Goal: Information Seeking & Learning: Learn about a topic

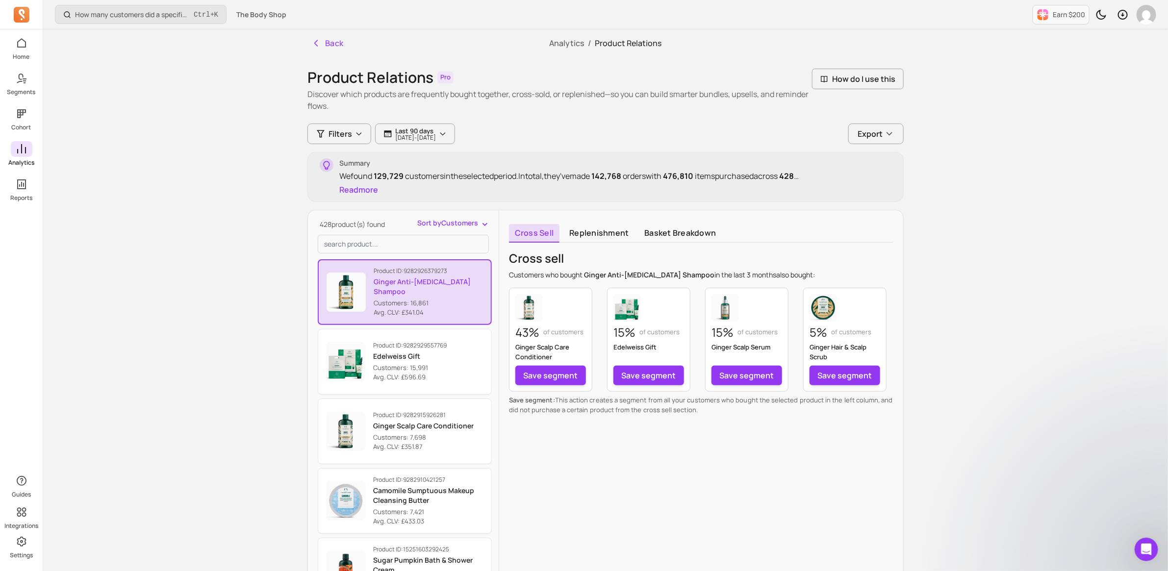
click at [22, 143] on icon at bounding box center [22, 149] width 12 height 12
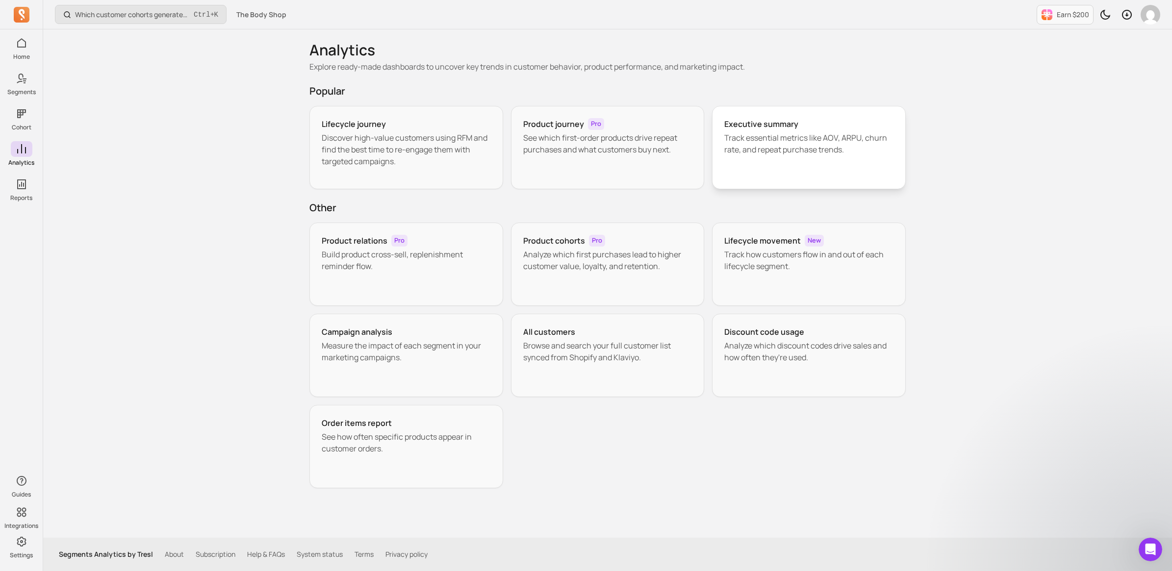
click at [805, 138] on p "Track essential metrics like AOV, ARPU, churn rate, and repeat purchase trends." at bounding box center [808, 144] width 169 height 24
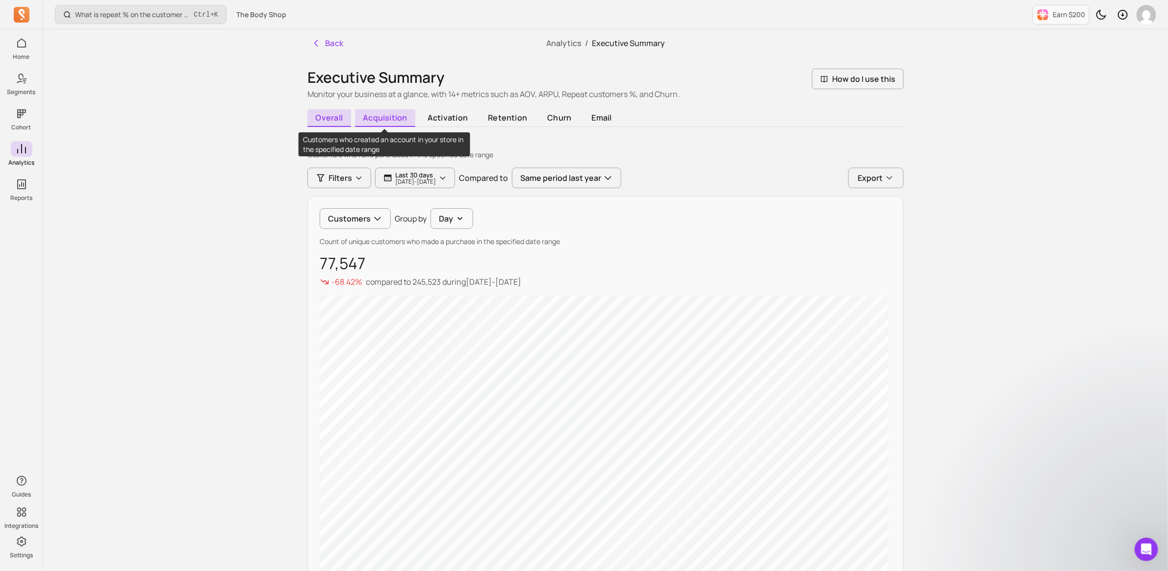
click at [385, 114] on span "acquisition" at bounding box center [385, 118] width 61 height 18
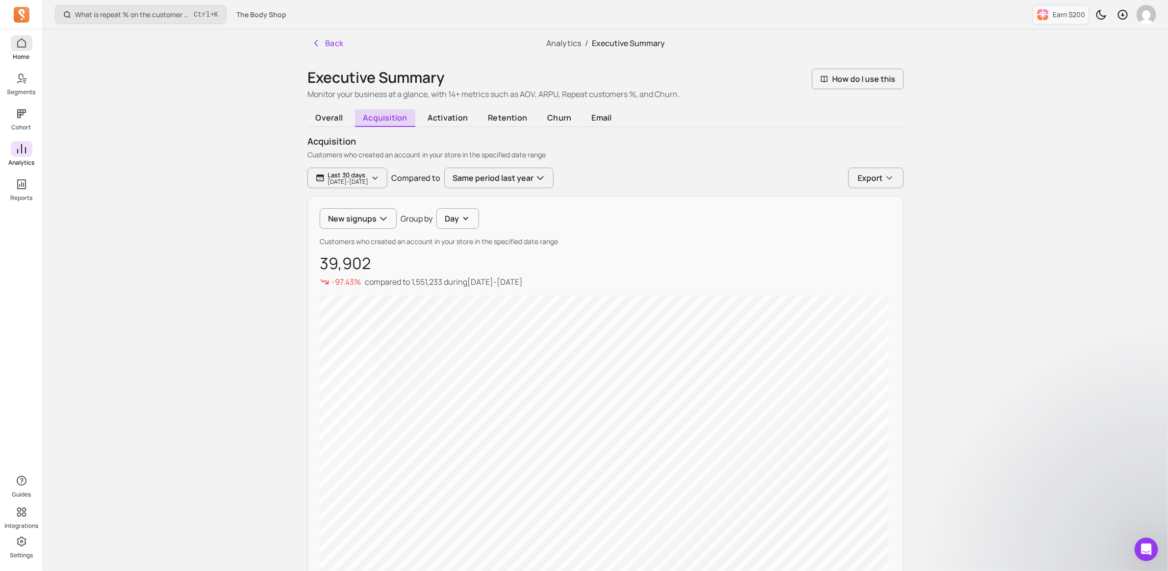
click at [17, 37] on icon at bounding box center [22, 43] width 12 height 12
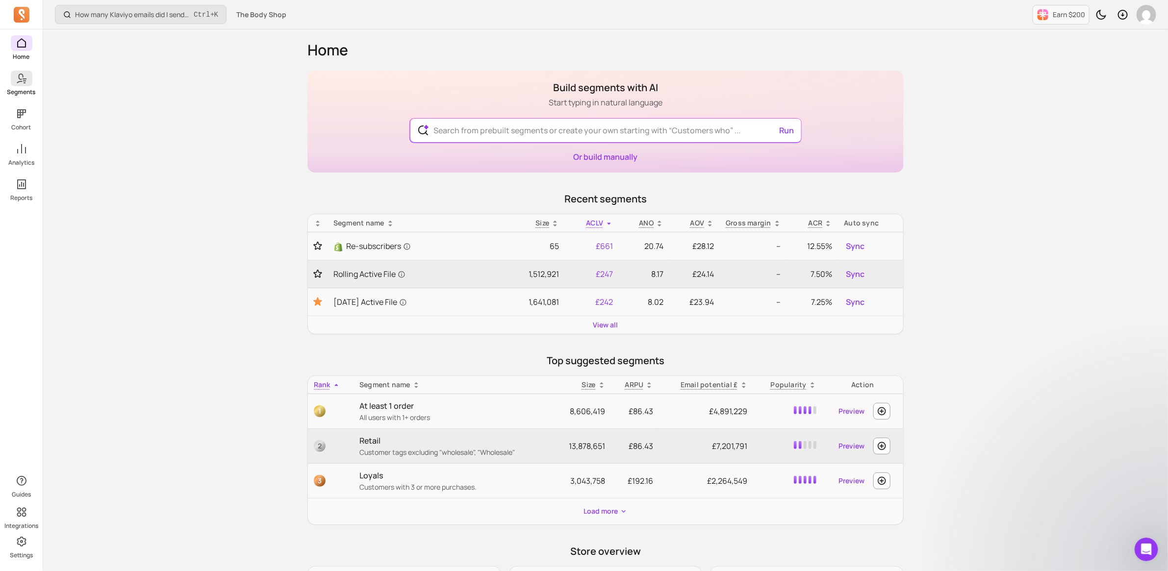
click at [21, 81] on icon at bounding box center [19, 79] width 7 height 10
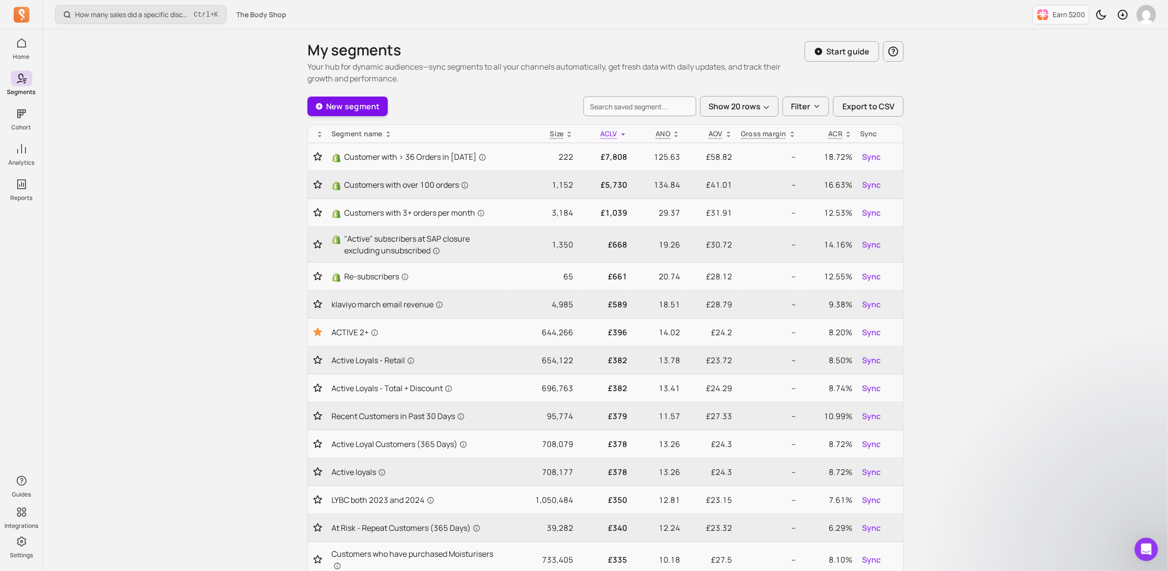
click at [349, 109] on link "New segment" at bounding box center [347, 107] width 80 height 20
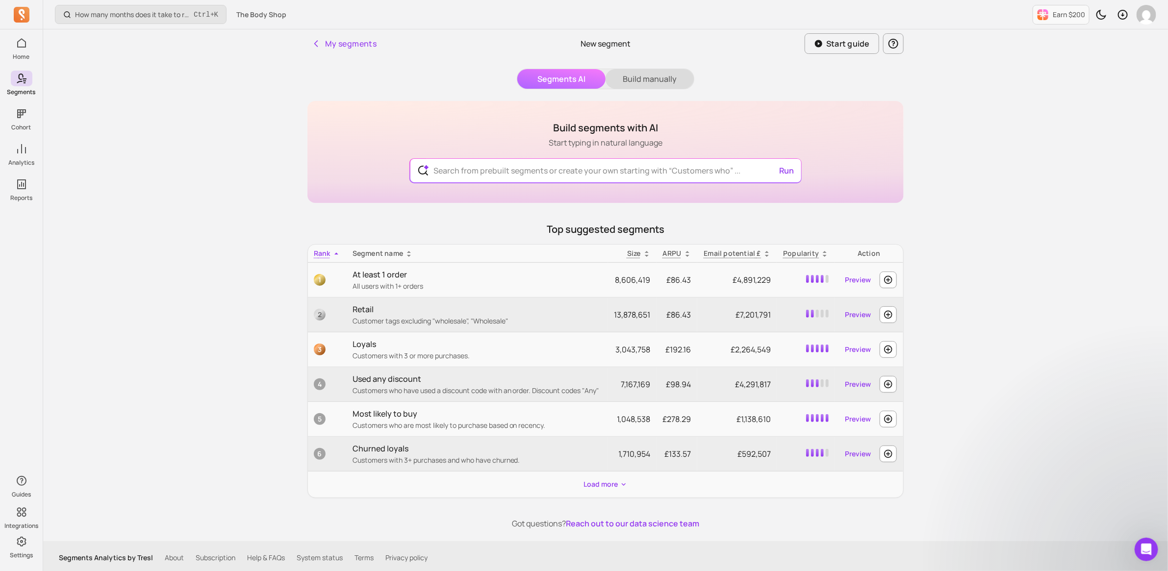
click at [648, 83] on button "Build manually" at bounding box center [650, 79] width 88 height 20
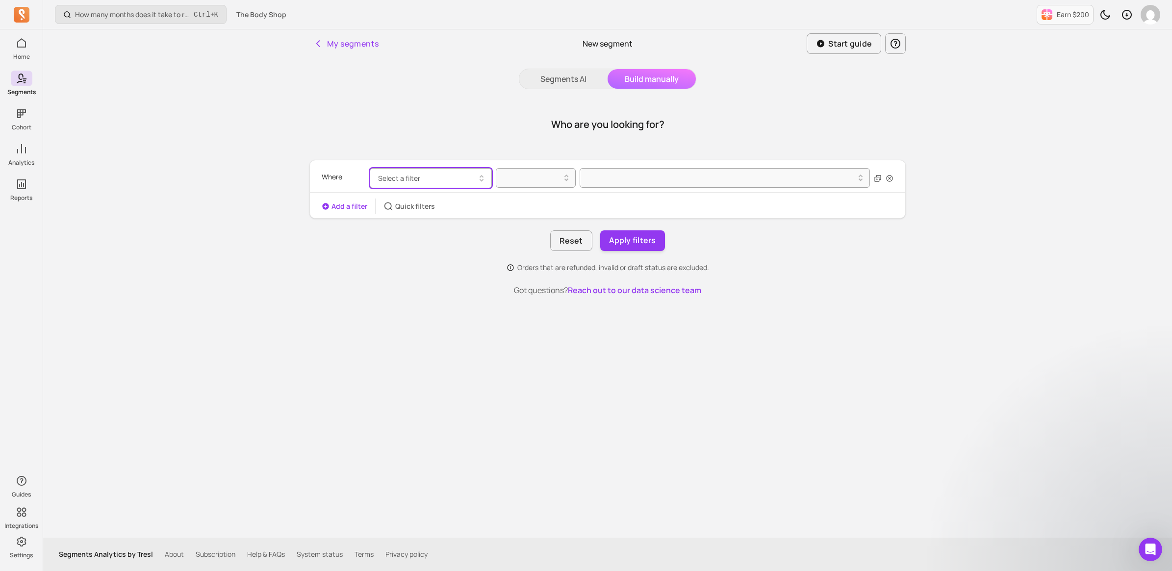
click at [396, 180] on span "Select a filter" at bounding box center [399, 178] width 42 height 9
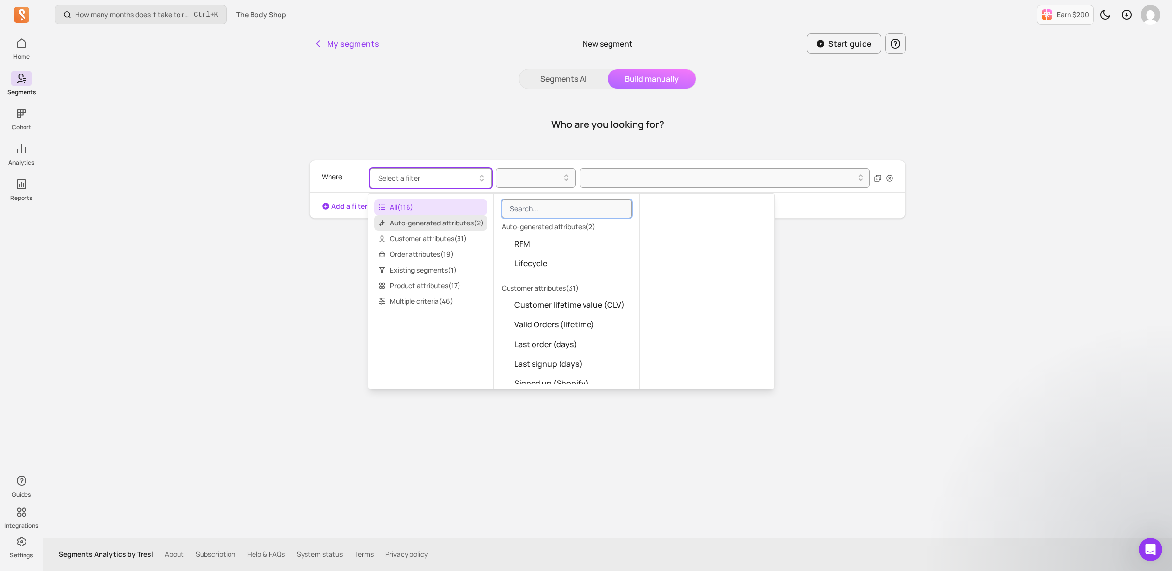
click at [443, 226] on span "Auto-generated attributes ( 2 )" at bounding box center [430, 223] width 113 height 16
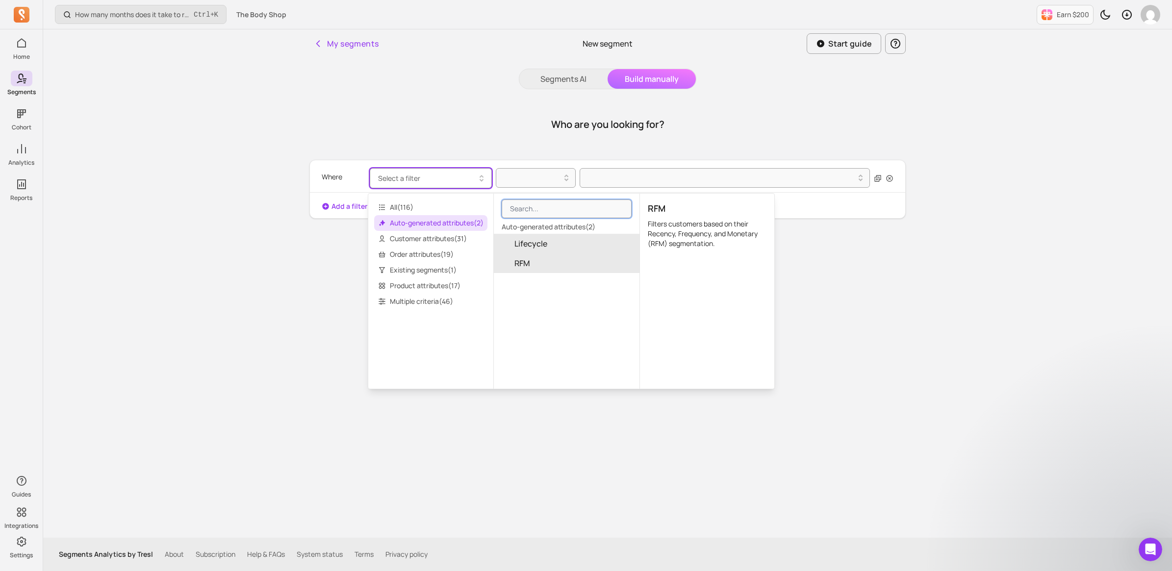
click at [547, 251] on button "Lifecycle" at bounding box center [567, 244] width 146 height 20
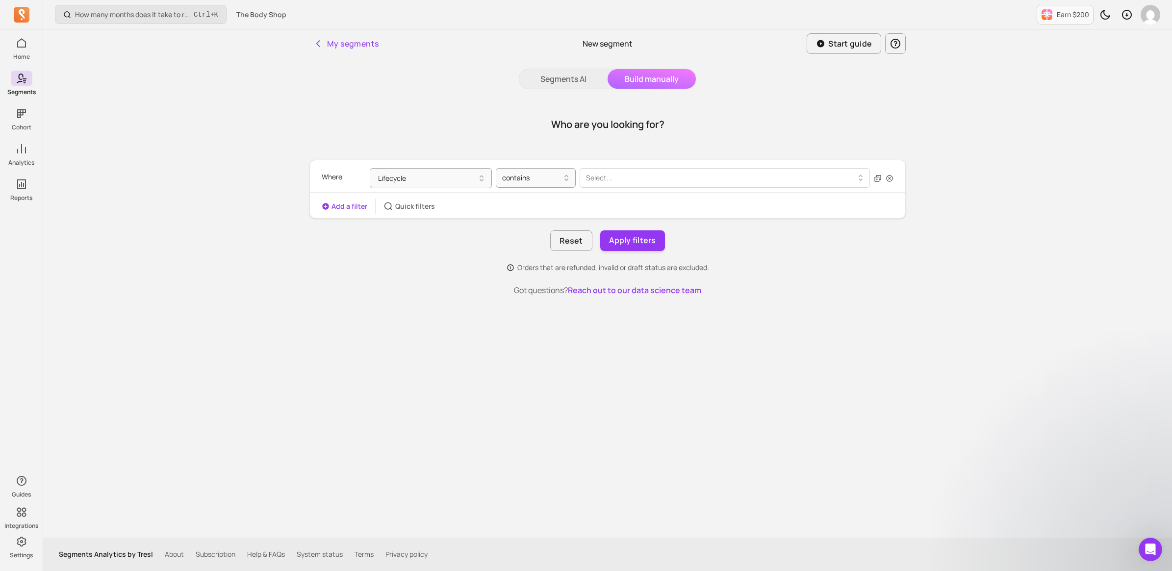
click at [667, 179] on div at bounding box center [721, 178] width 270 height 12
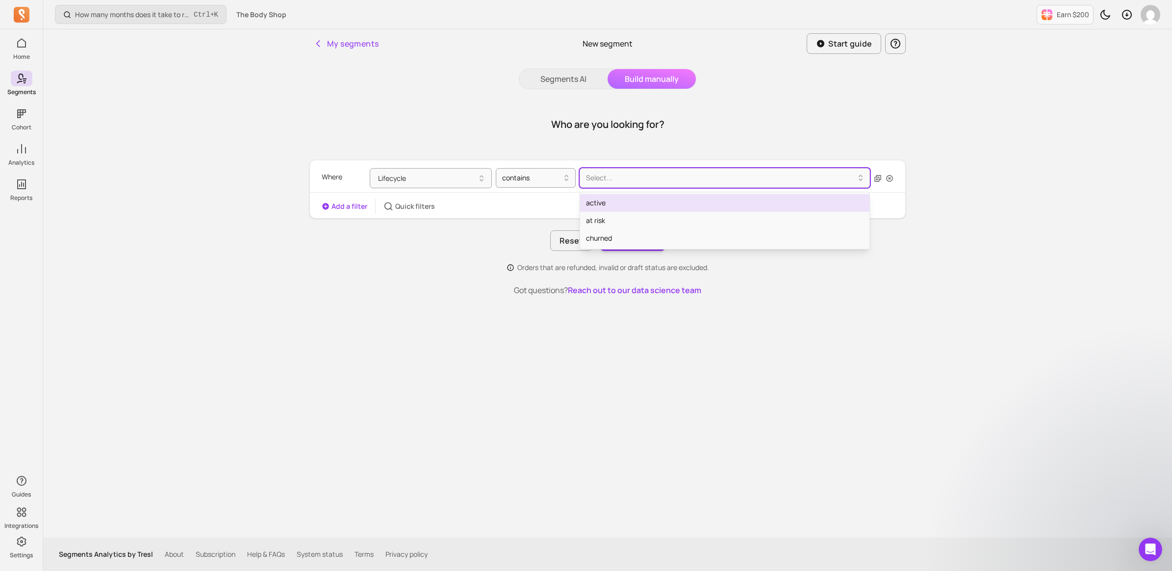
click at [597, 207] on div "active" at bounding box center [724, 203] width 289 height 18
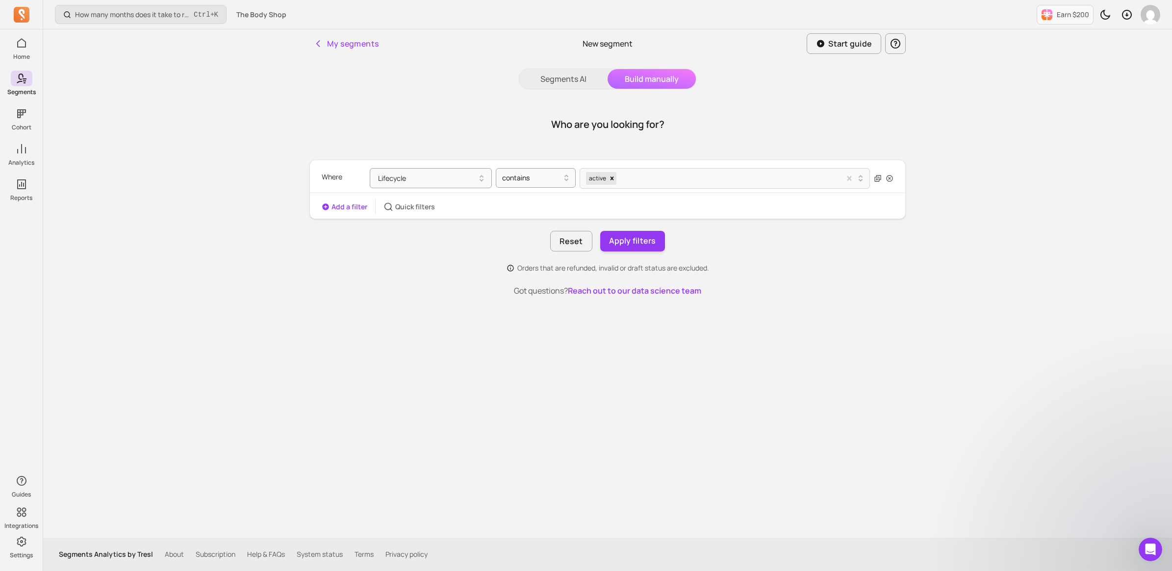
click at [350, 204] on button "Add a filter" at bounding box center [345, 207] width 46 height 10
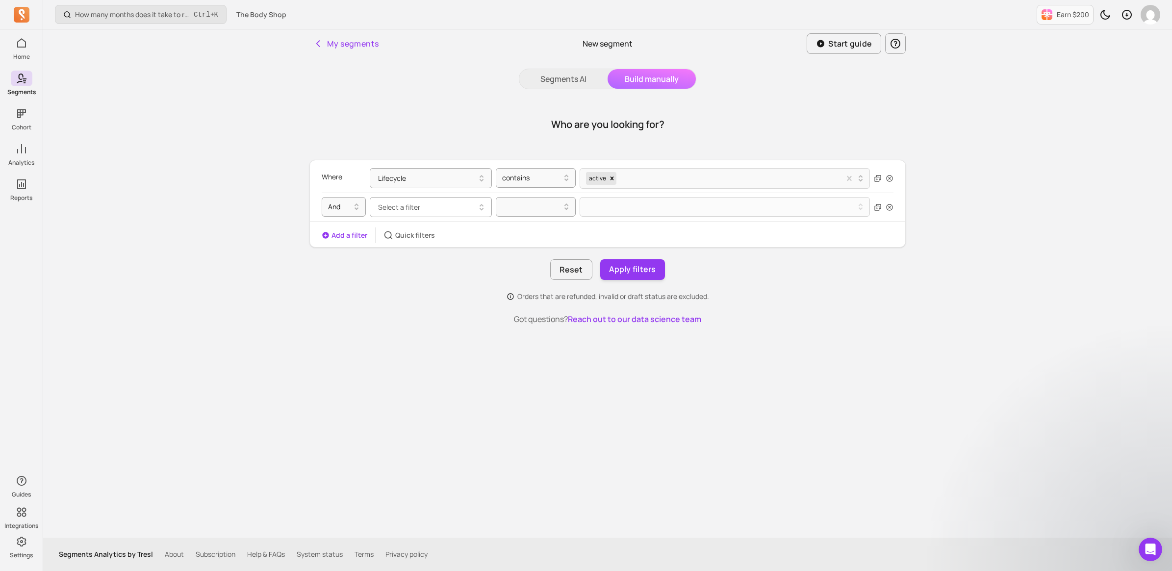
click at [440, 204] on button "Select a filter" at bounding box center [431, 207] width 122 height 20
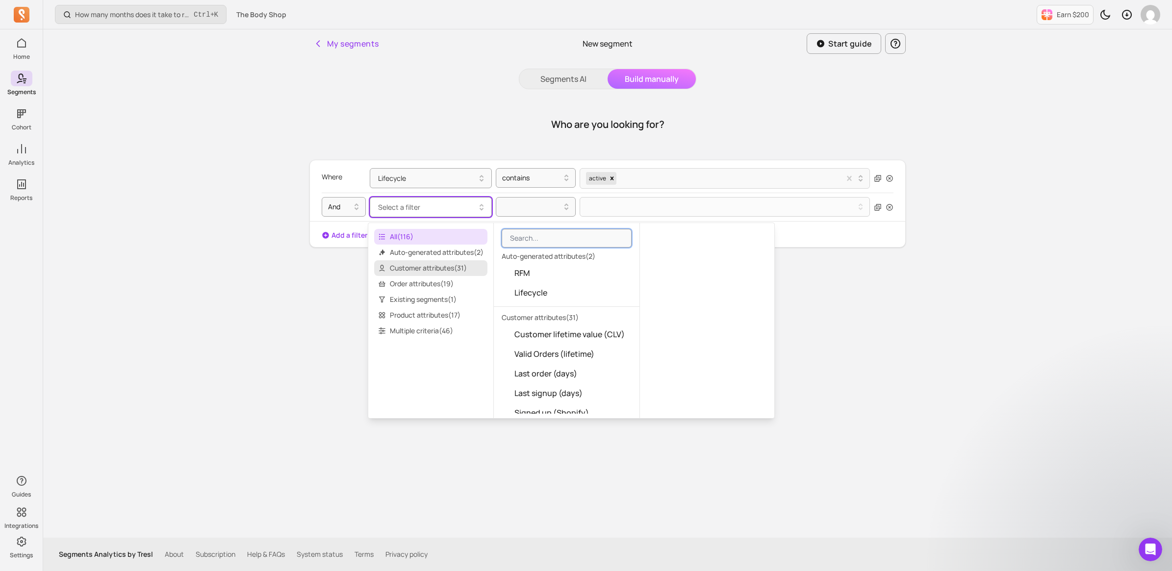
click at [438, 262] on span "Customer attributes ( 31 )" at bounding box center [430, 268] width 113 height 16
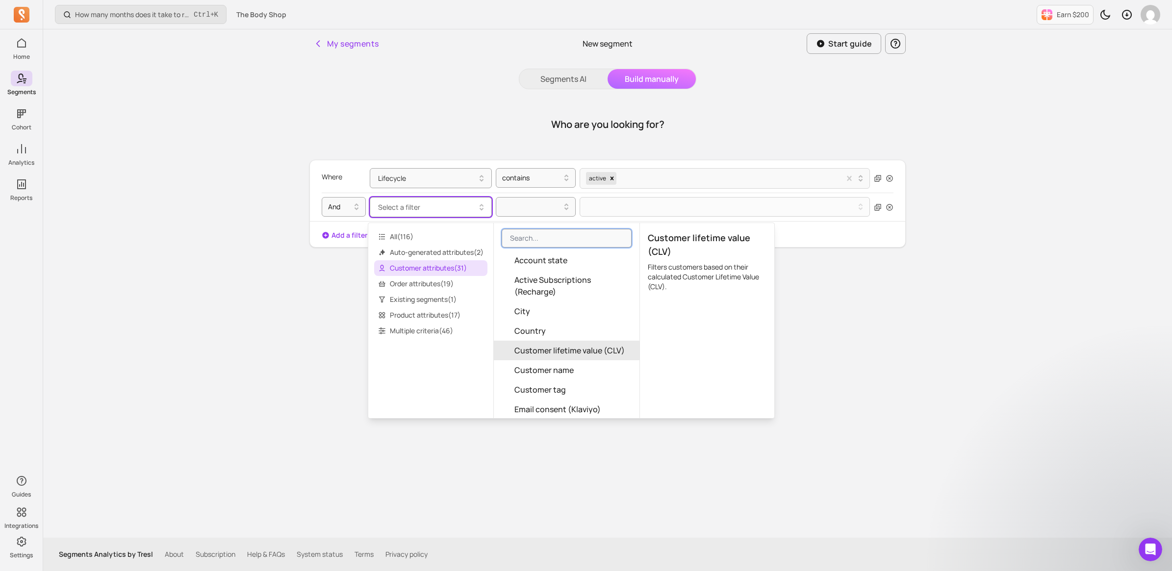
scroll to position [123, 0]
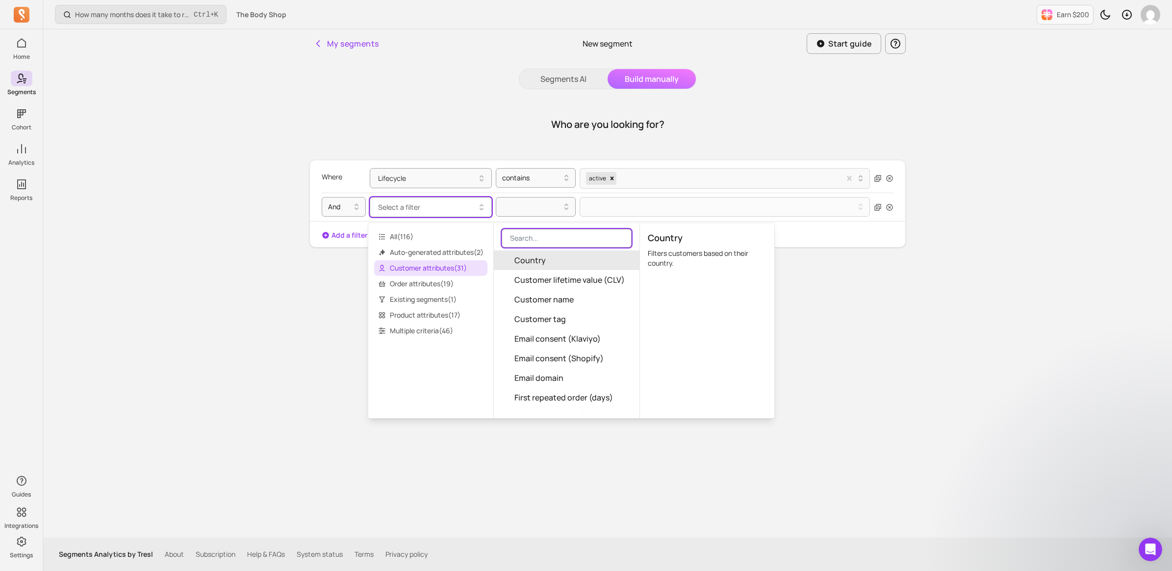
click at [555, 237] on input "search" at bounding box center [567, 238] width 130 height 19
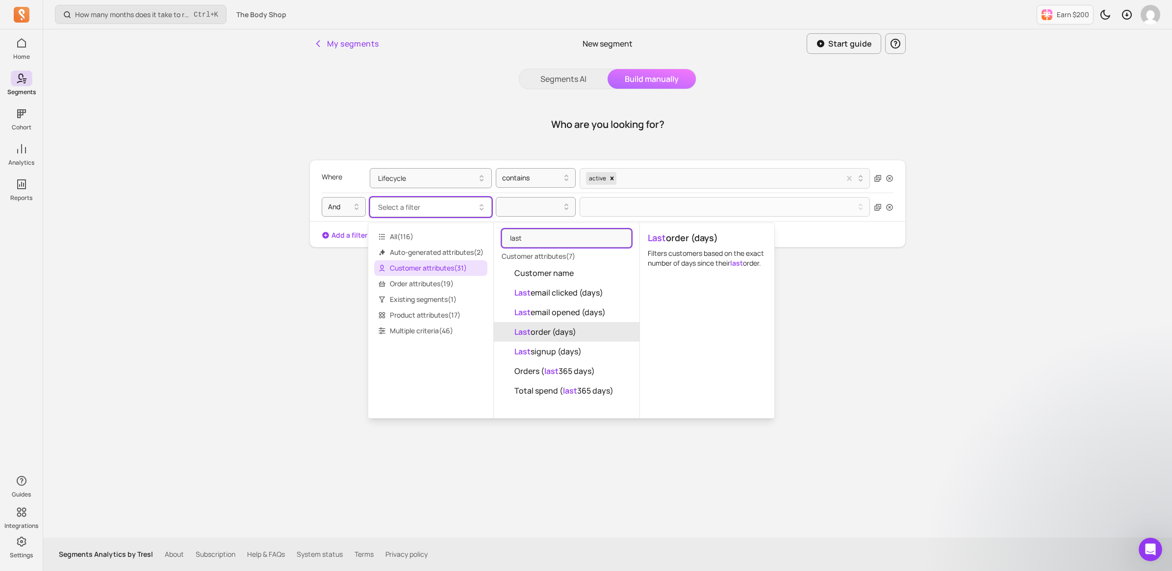
type input "last"
click at [575, 327] on span "Last order (days)" at bounding box center [545, 332] width 62 height 12
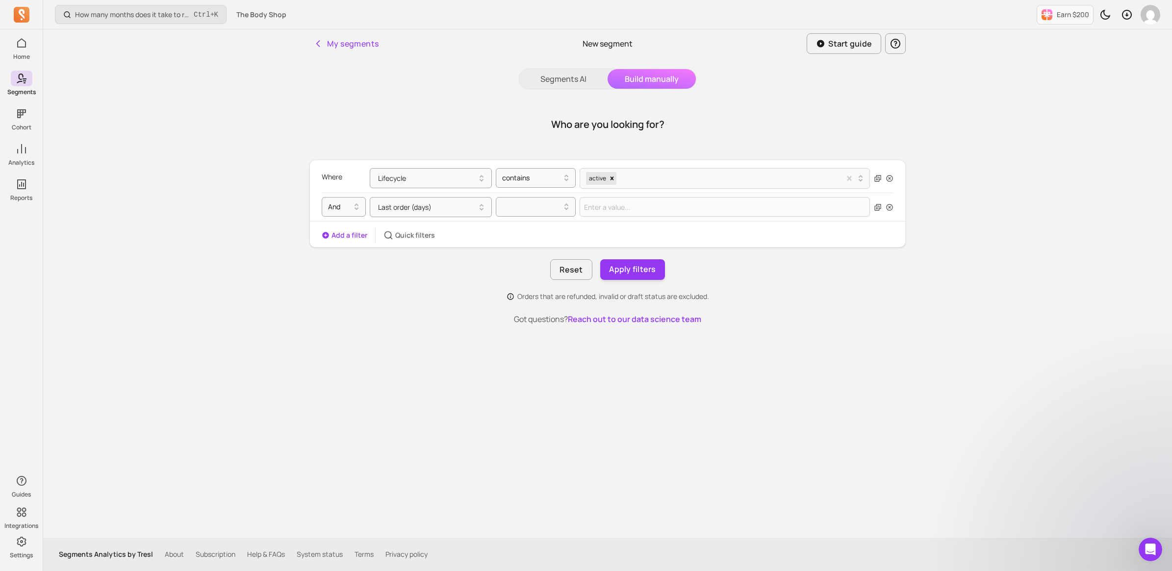
click at [521, 192] on div "Where Lifecycle contains active" at bounding box center [608, 178] width 572 height 28
click at [518, 203] on div at bounding box center [531, 207] width 59 height 12
click at [517, 250] on div ">=" at bounding box center [535, 250] width 79 height 18
click at [616, 208] on input "Value for filter clause" at bounding box center [725, 207] width 290 height 20
type input "180"
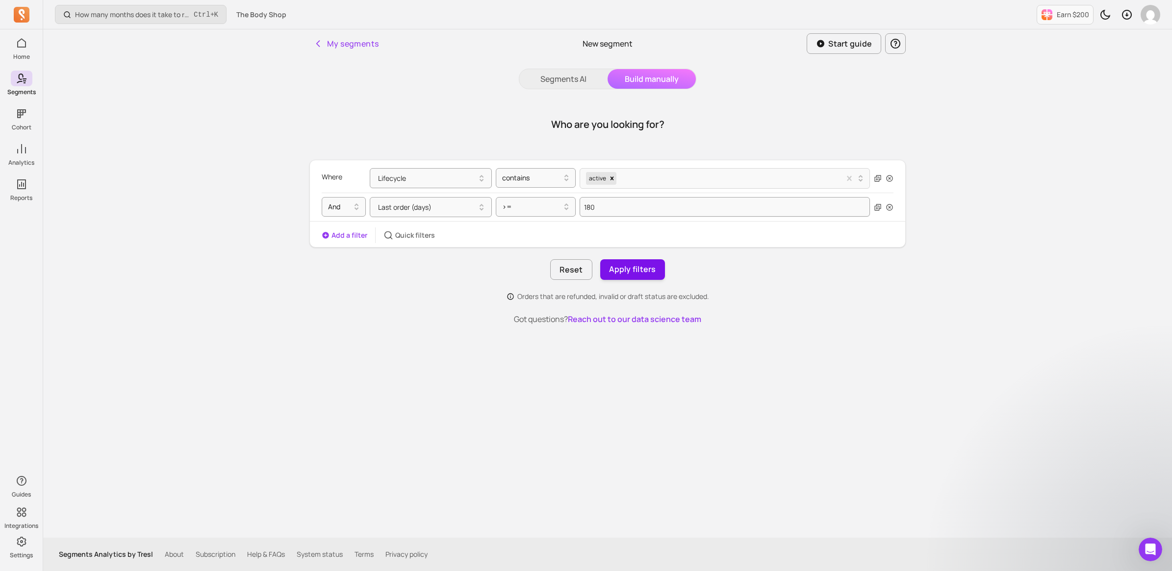
click at [620, 266] on button "Apply filters" at bounding box center [632, 269] width 65 height 21
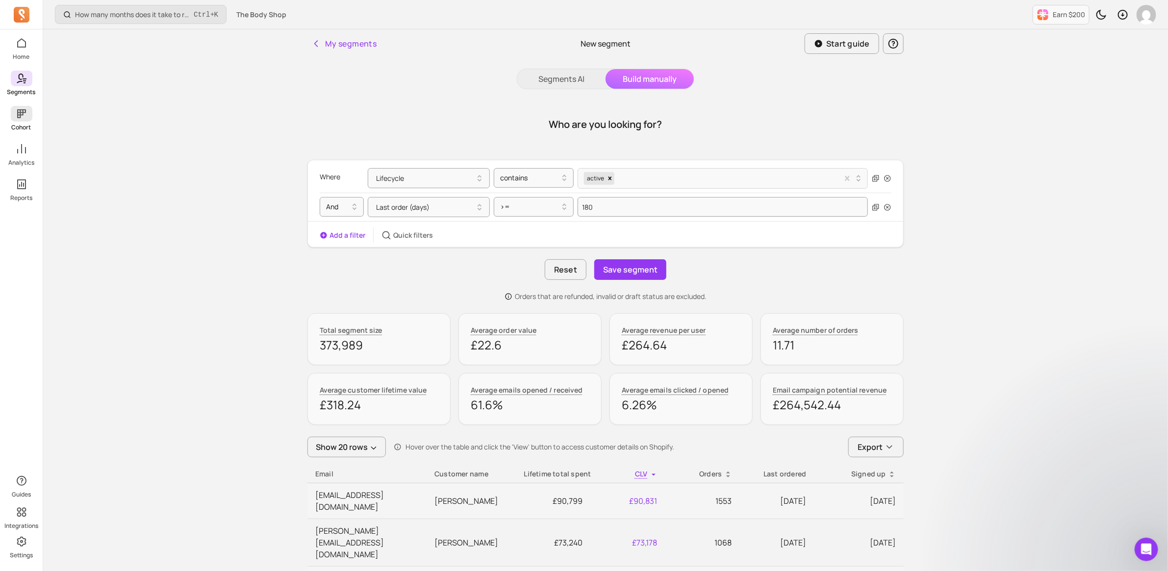
click at [20, 118] on icon at bounding box center [22, 114] width 12 height 12
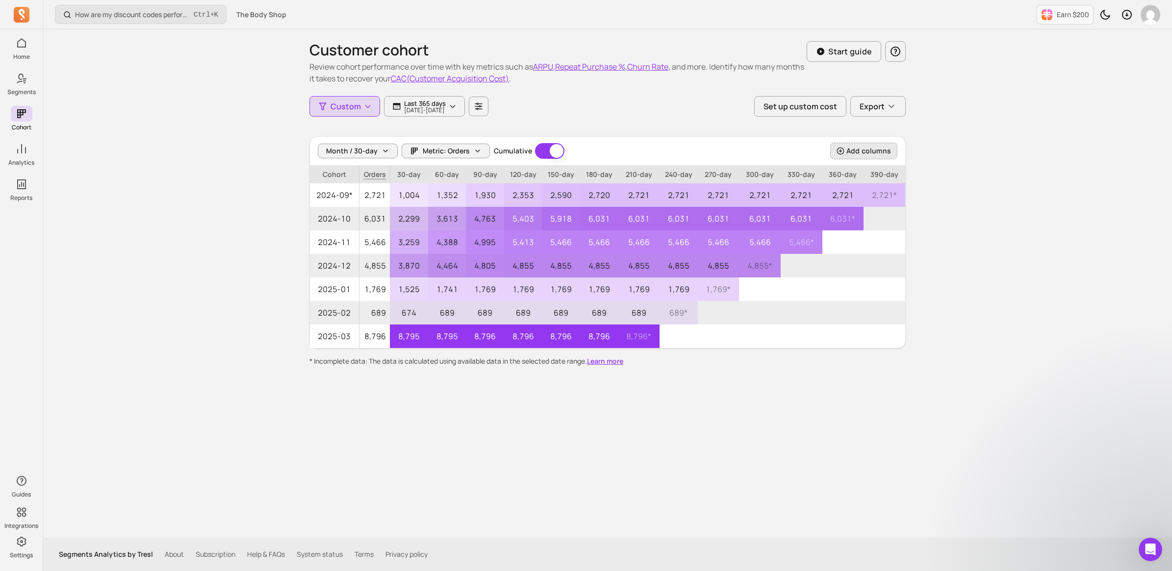
click at [868, 154] on span "Add columns" at bounding box center [868, 151] width 45 height 10
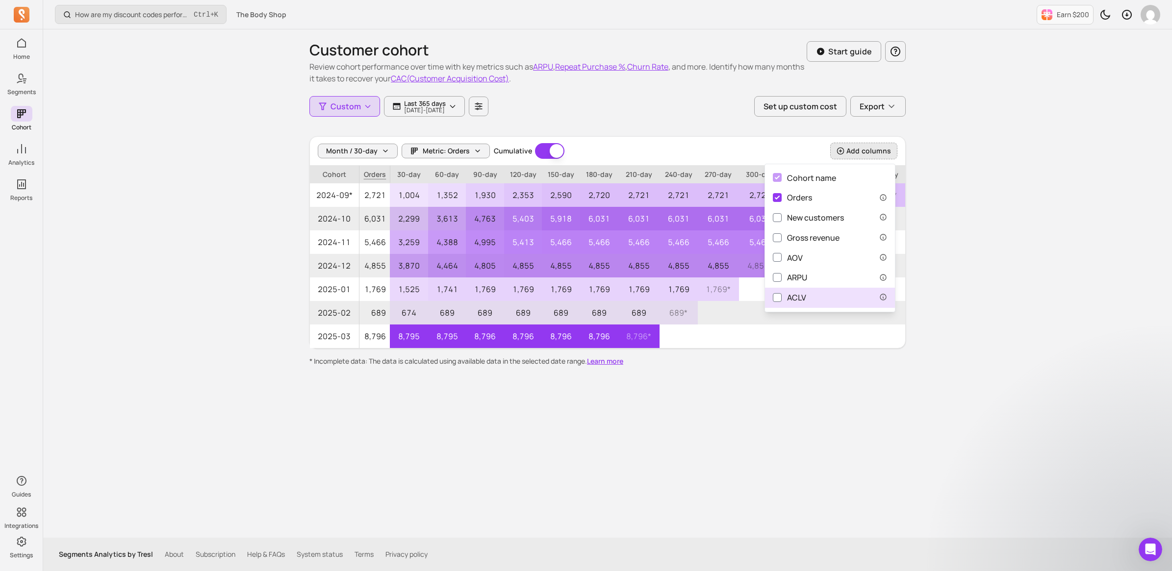
click at [803, 295] on div "ACLV" at bounding box center [789, 298] width 33 height 12
click at [782, 295] on input "ACLV" at bounding box center [777, 297] width 9 height 9
checkbox input "true"
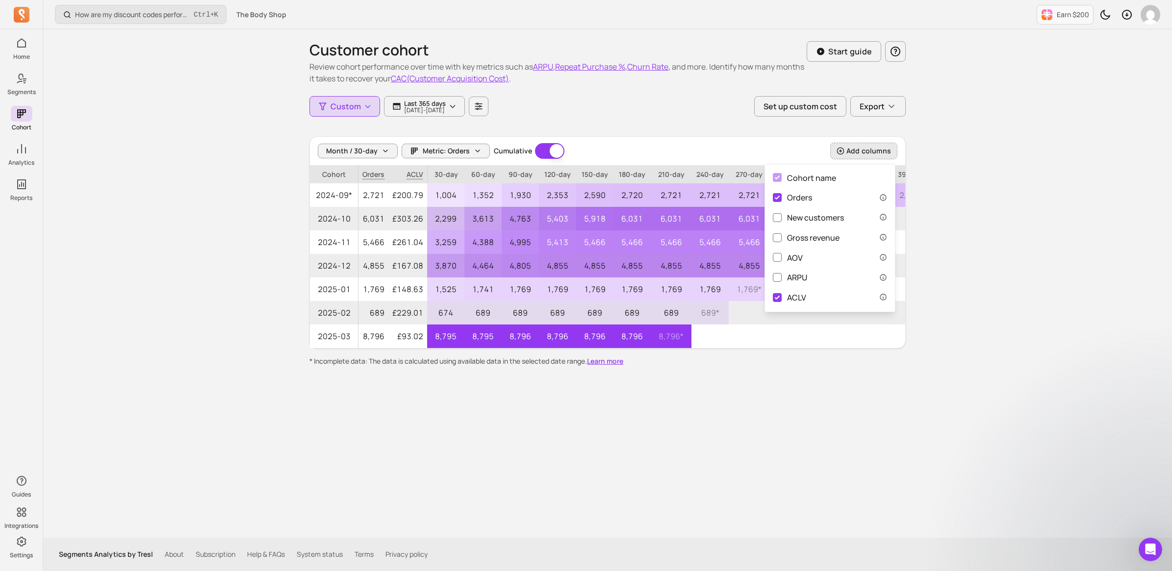
click at [614, 450] on div "Customer cohort Review cohort performance over time with key metrics such as AR…" at bounding box center [608, 283] width 628 height 508
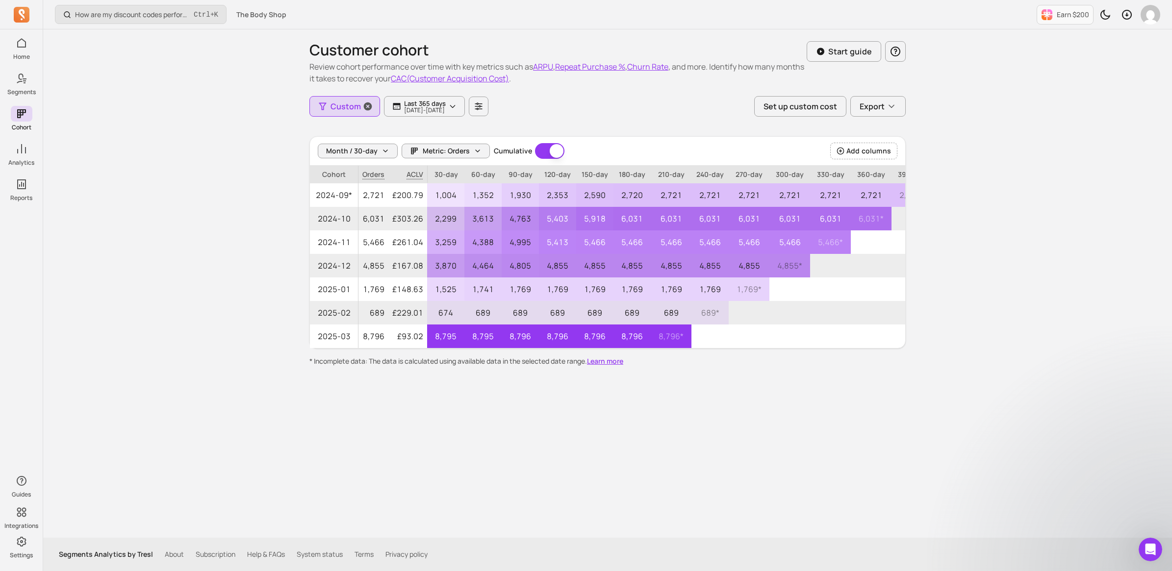
click at [338, 108] on span "Custom" at bounding box center [345, 107] width 30 height 12
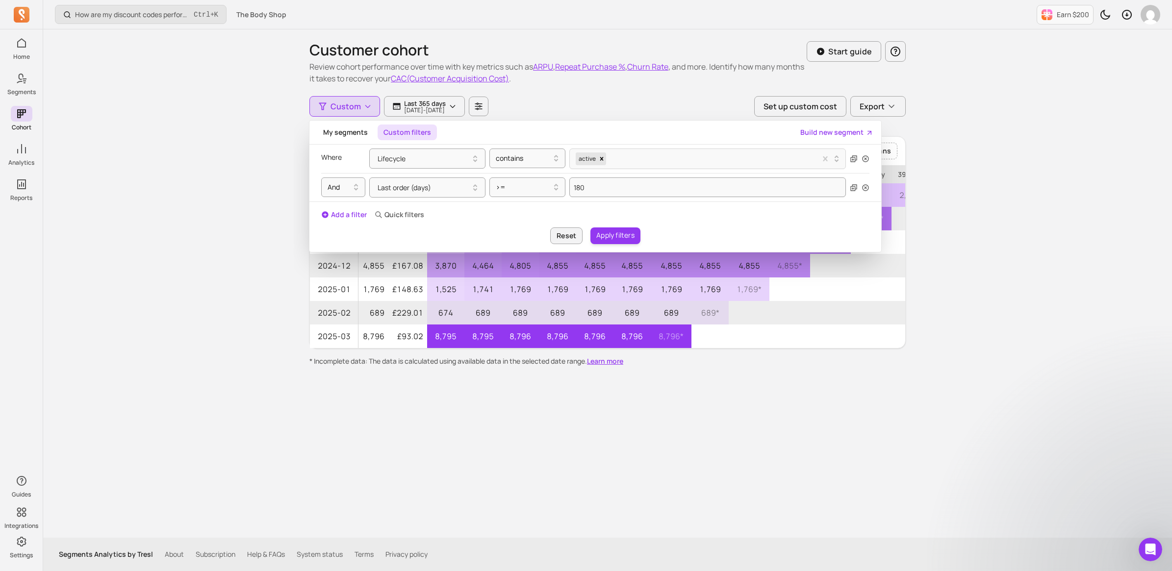
click at [214, 229] on div "How are my discount codes performing daily? Ctrl + K The Body Shop Earn $200 Cu…" at bounding box center [607, 285] width 1129 height 571
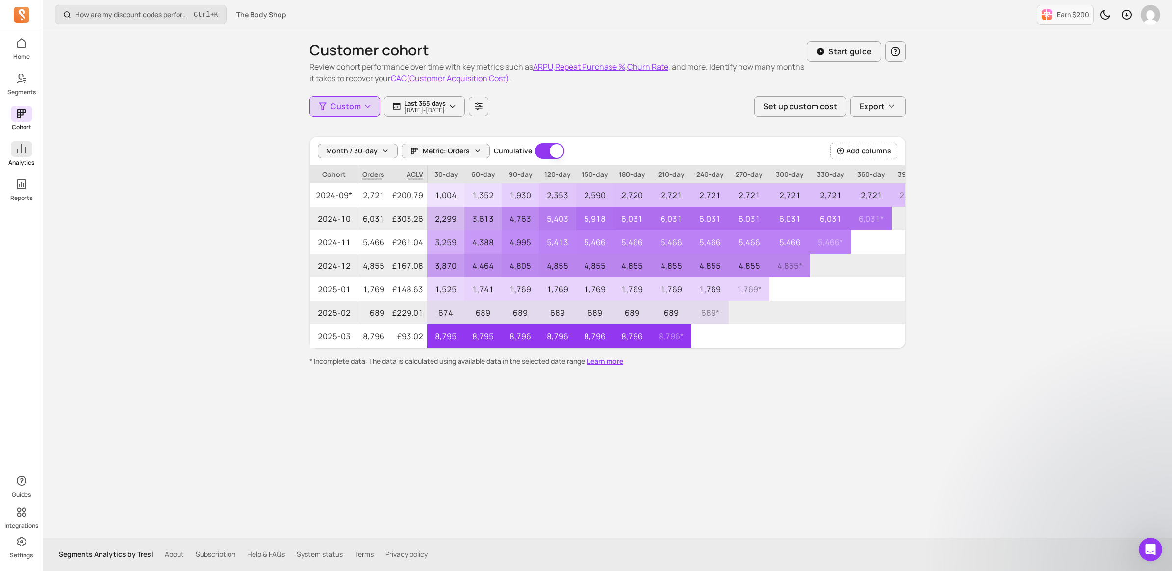
click at [22, 153] on icon at bounding box center [22, 149] width 12 height 12
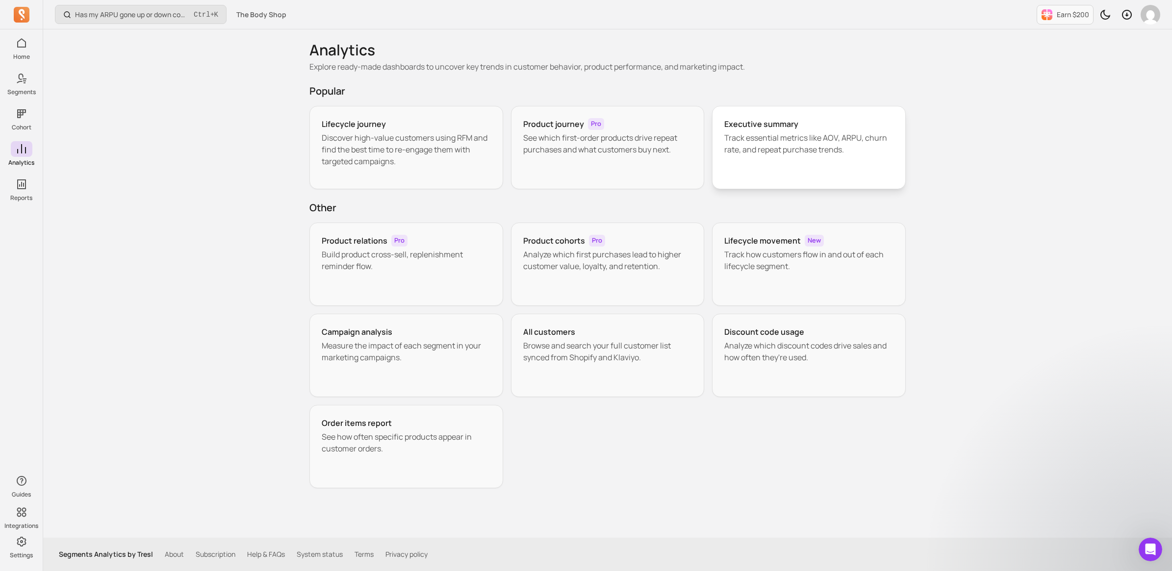
click at [803, 153] on p "Track essential metrics like AOV, ARPU, churn rate, and repeat purchase trends." at bounding box center [808, 144] width 169 height 24
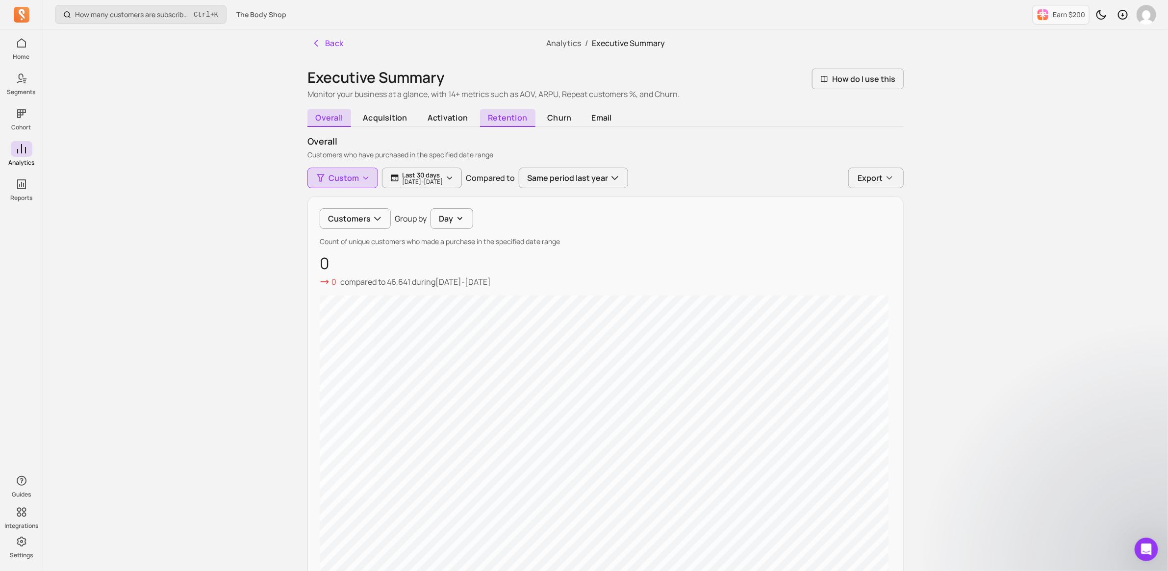
click at [491, 114] on span "retention" at bounding box center [507, 118] width 55 height 18
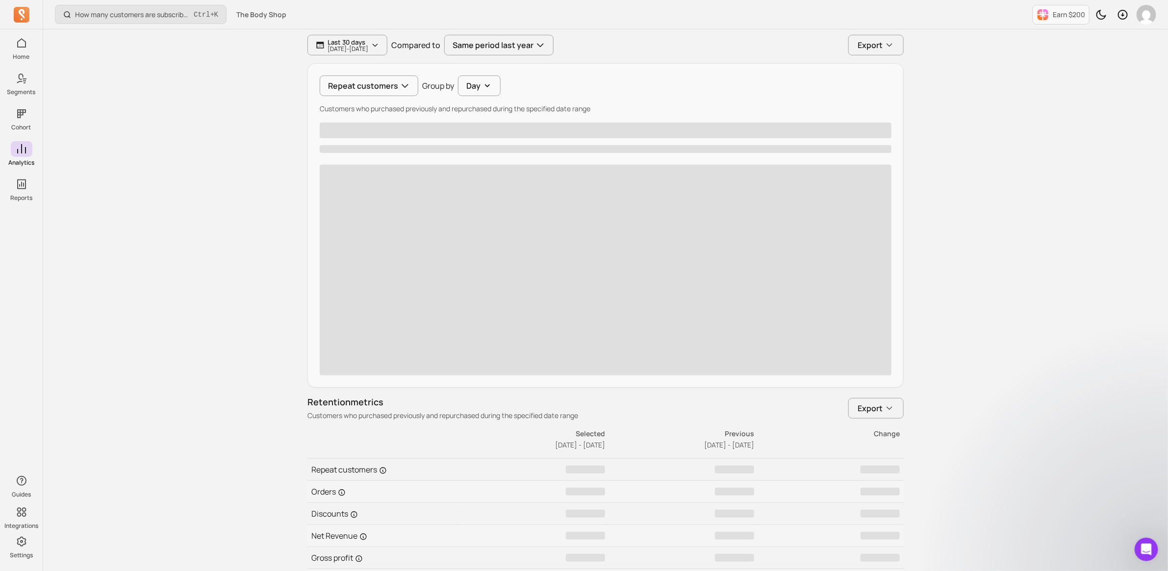
scroll to position [121, 0]
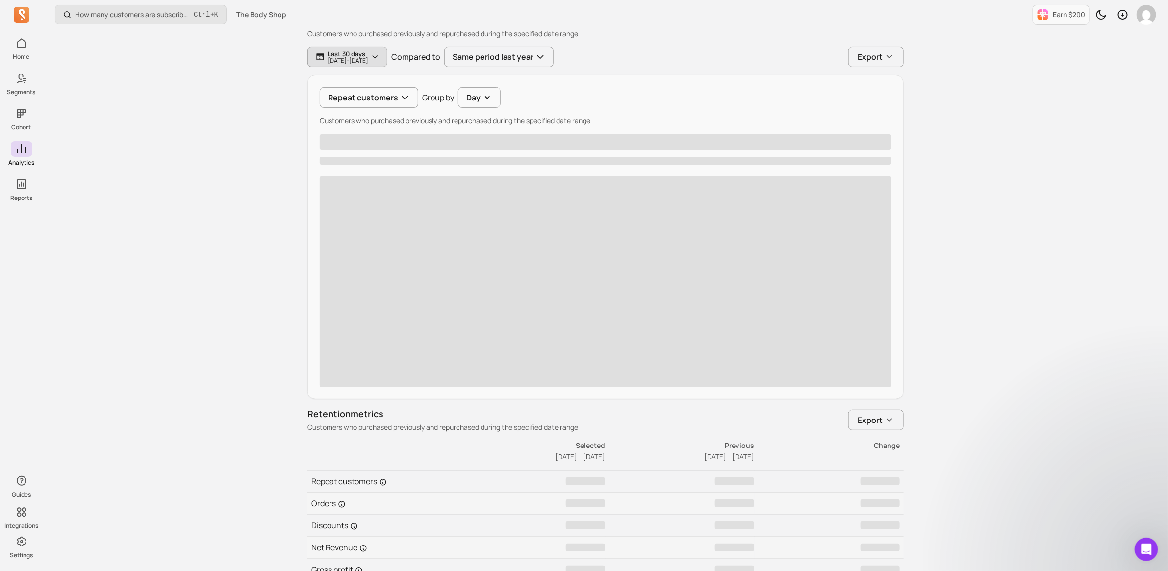
click at [368, 58] on p "[DATE] - [DATE]" at bounding box center [348, 61] width 41 height 6
click at [412, 82] on button "last 30 days" at bounding box center [378, 86] width 130 height 20
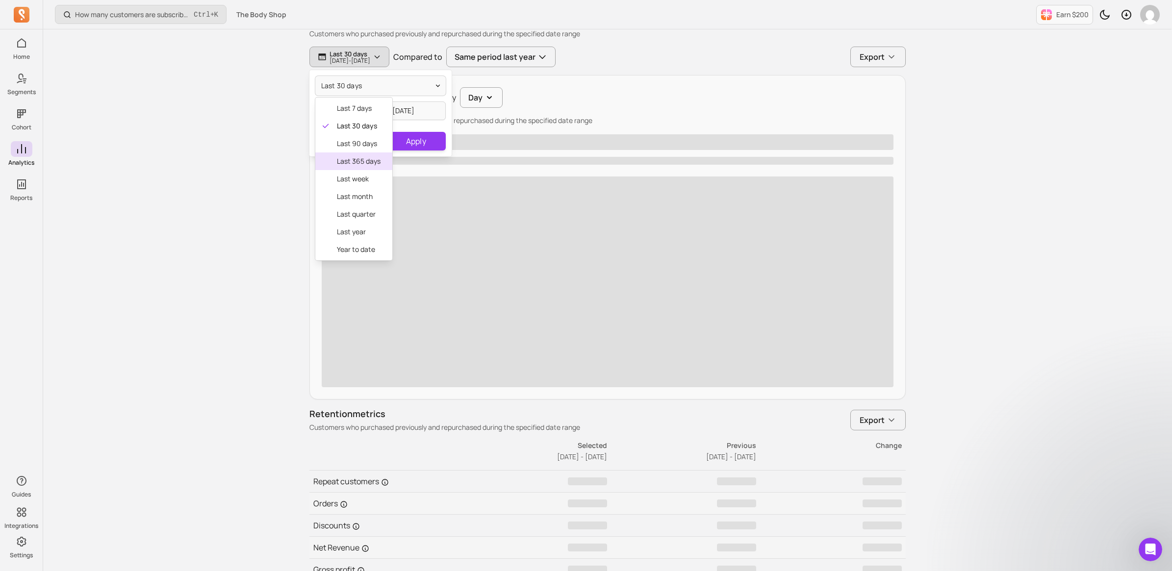
click at [364, 162] on span "last 365 days" at bounding box center [359, 161] width 44 height 10
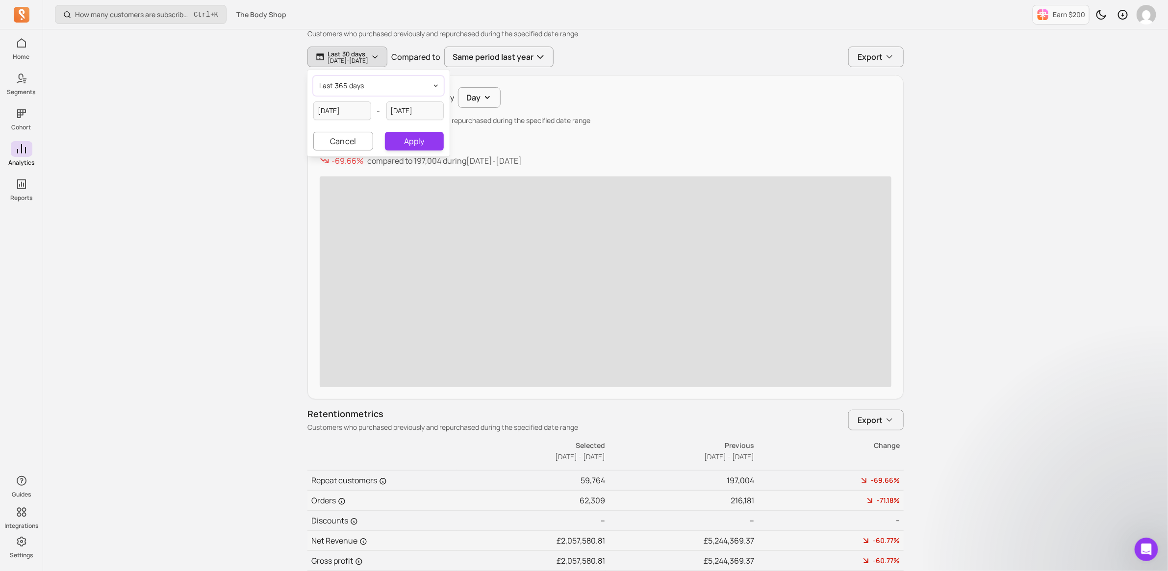
click at [410, 84] on button "last 365 days" at bounding box center [378, 86] width 130 height 20
click at [358, 140] on span "last 90 days" at bounding box center [359, 144] width 44 height 10
type input "[DATE]"
click at [422, 140] on button "Apply" at bounding box center [414, 141] width 59 height 19
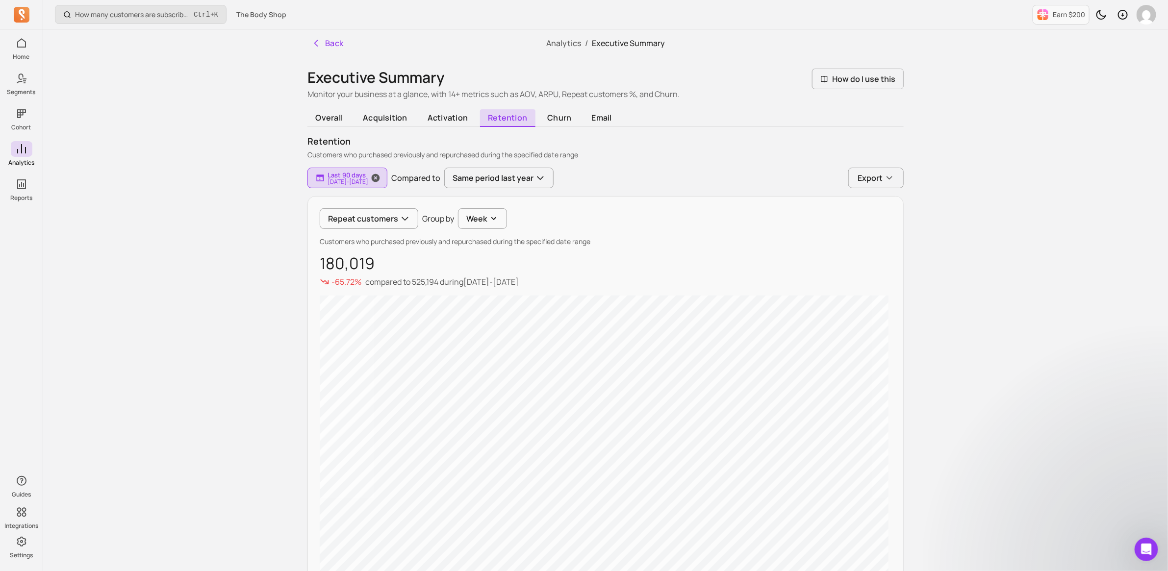
click at [387, 179] on span "button" at bounding box center [376, 178] width 24 height 21
click at [357, 175] on p "Last 30 days" at bounding box center [348, 175] width 41 height 8
select select "2025"
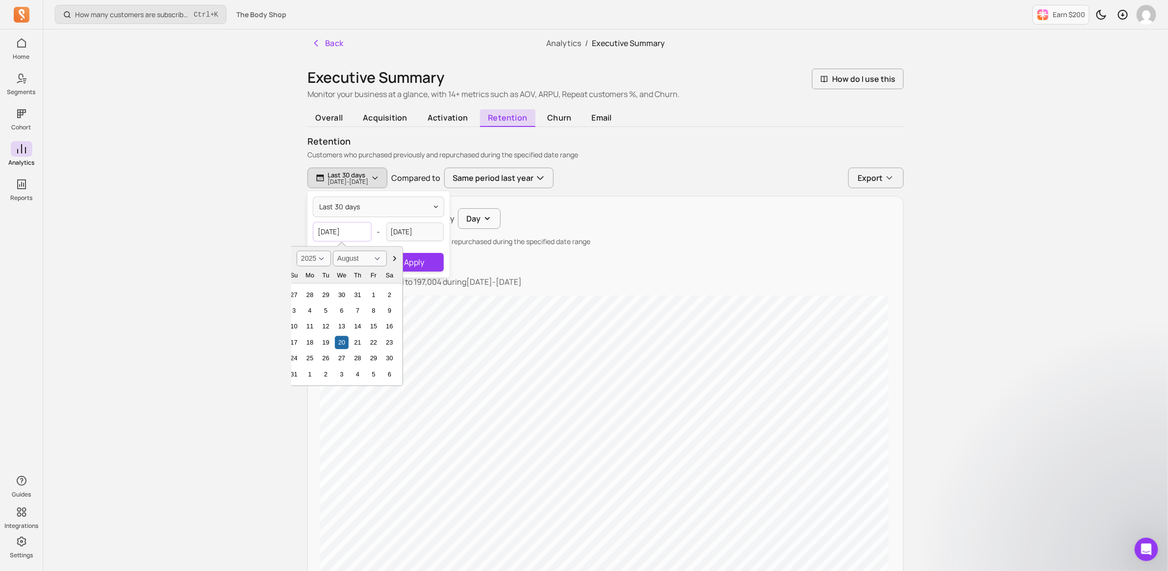
click at [342, 226] on input "[DATE]" at bounding box center [342, 232] width 58 height 19
click at [319, 256] on select "2000 2001 2002 2003 2004 2005 2006 2007 2008 2009 2010 2011 2012 2013 2014 2015…" at bounding box center [314, 259] width 34 height 16
drag, startPoint x: 319, startPoint y: 256, endPoint x: 325, endPoint y: 256, distance: 5.4
click at [319, 256] on select "2000 2001 2002 2003 2004 2005 2006 2007 2008 2009 2010 2011 2012 2013 2014 2015…" at bounding box center [314, 259] width 34 height 16
click at [368, 256] on select "January February March April May June July August September October November De…" at bounding box center [360, 259] width 54 height 16
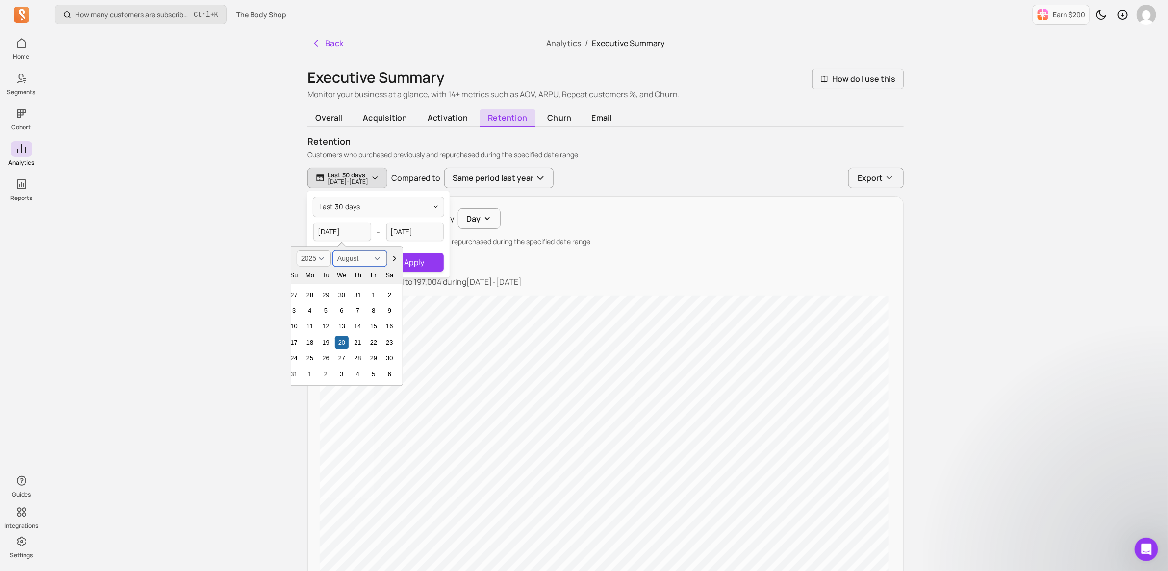
select select "May"
click at [333, 251] on select "January February March April May June July August September October November De…" at bounding box center [360, 259] width 54 height 16
click at [326, 313] on div "6" at bounding box center [325, 311] width 13 height 13
type input "[DATE]"
click at [417, 237] on input "[DATE]" at bounding box center [415, 232] width 58 height 19
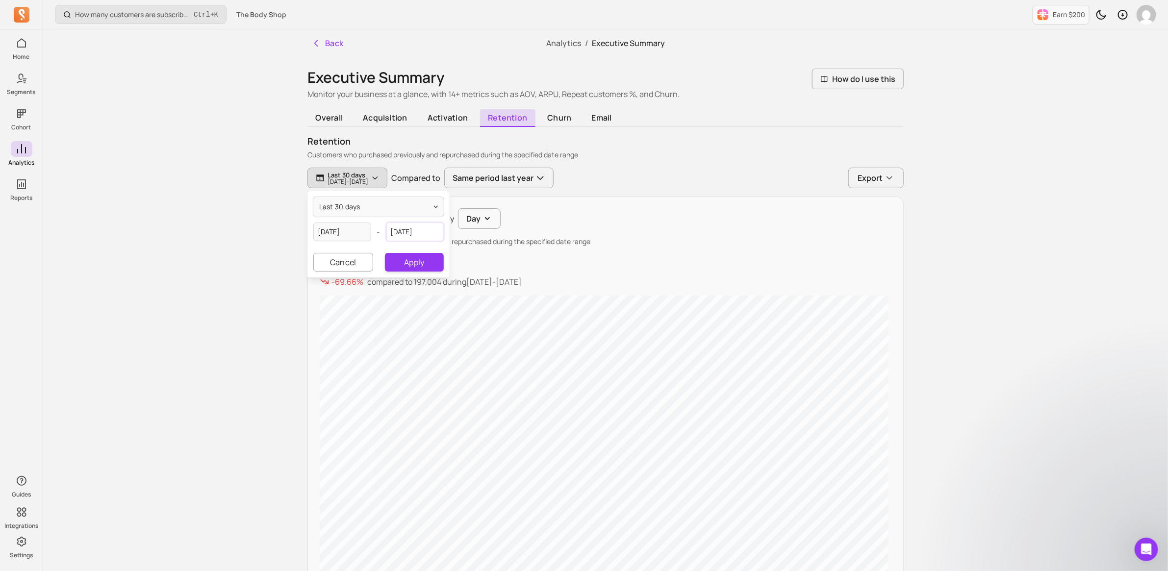
select select "2025"
click at [360, 260] on icon "Choose Date" at bounding box center [362, 259] width 10 height 10
select select "June"
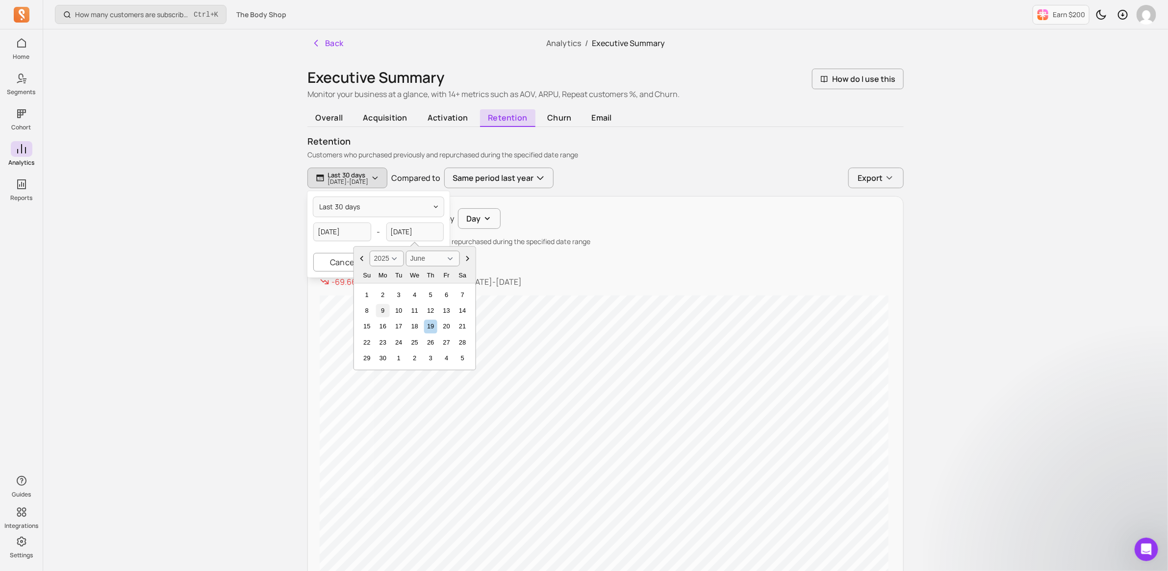
click at [383, 309] on div "9" at bounding box center [382, 311] width 13 height 13
type input "[DATE]"
click at [417, 263] on button "Apply" at bounding box center [414, 262] width 59 height 19
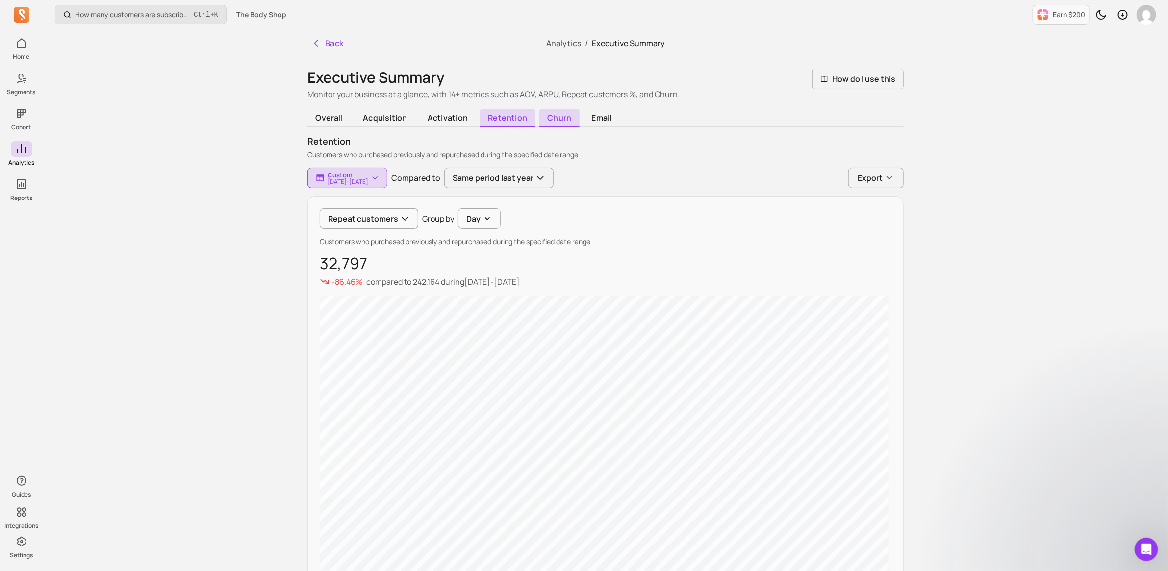
click at [562, 119] on span "churn" at bounding box center [559, 118] width 40 height 18
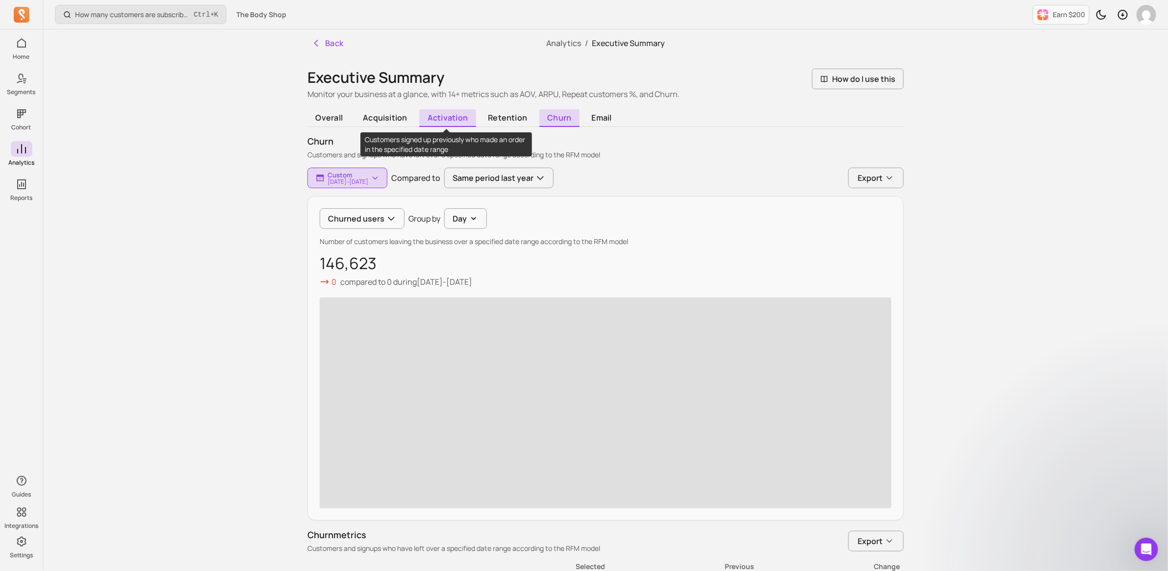
click at [442, 118] on span "activation" at bounding box center [447, 118] width 56 height 18
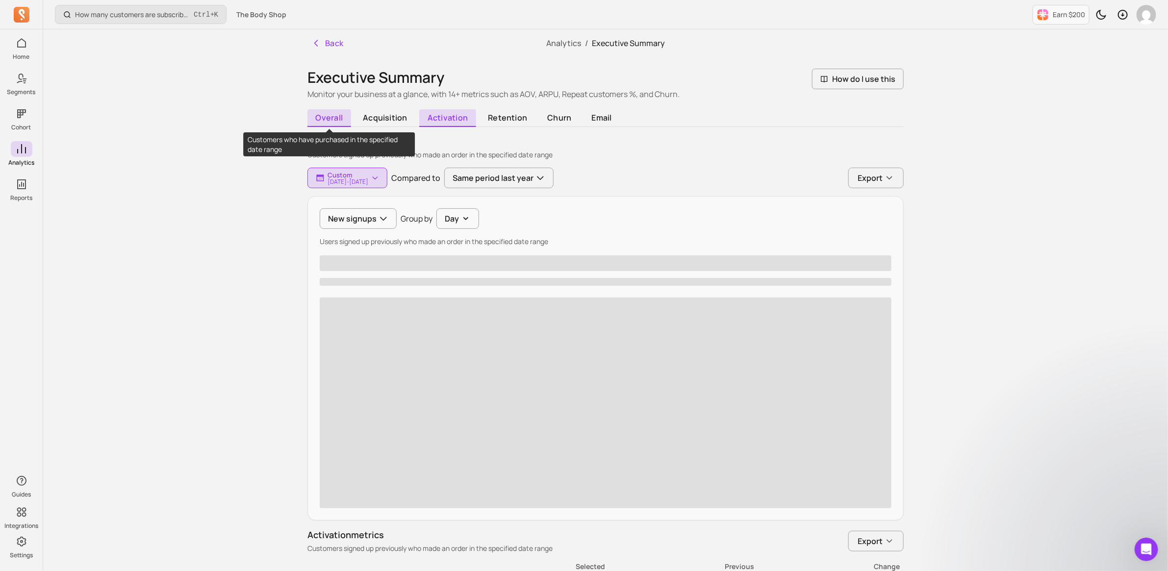
click at [335, 113] on span "overall" at bounding box center [329, 118] width 44 height 18
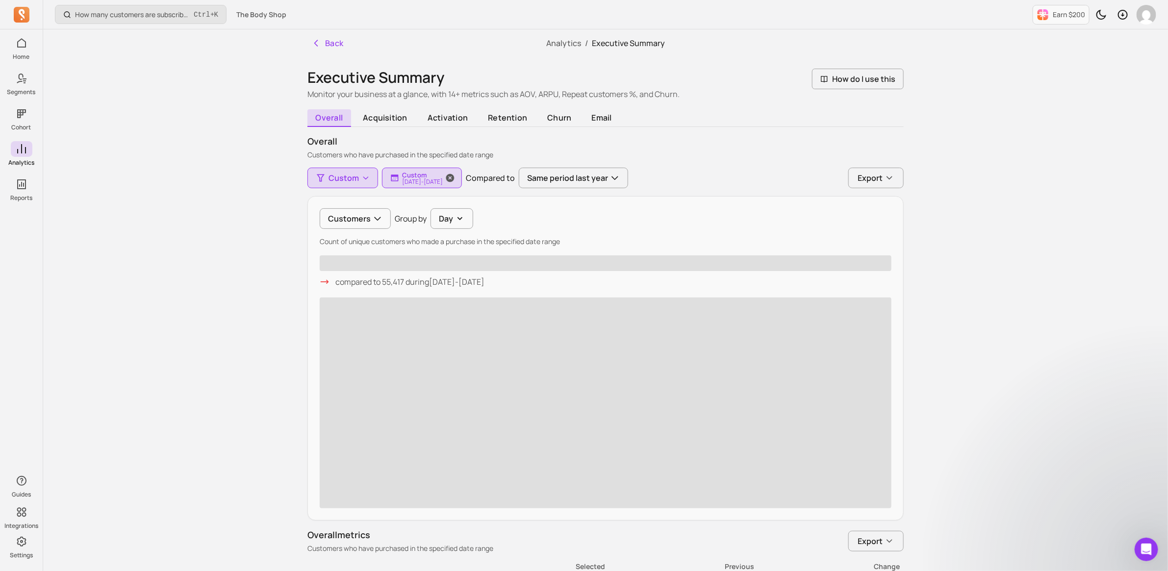
click at [443, 180] on p "[DATE] - [DATE]" at bounding box center [422, 182] width 41 height 6
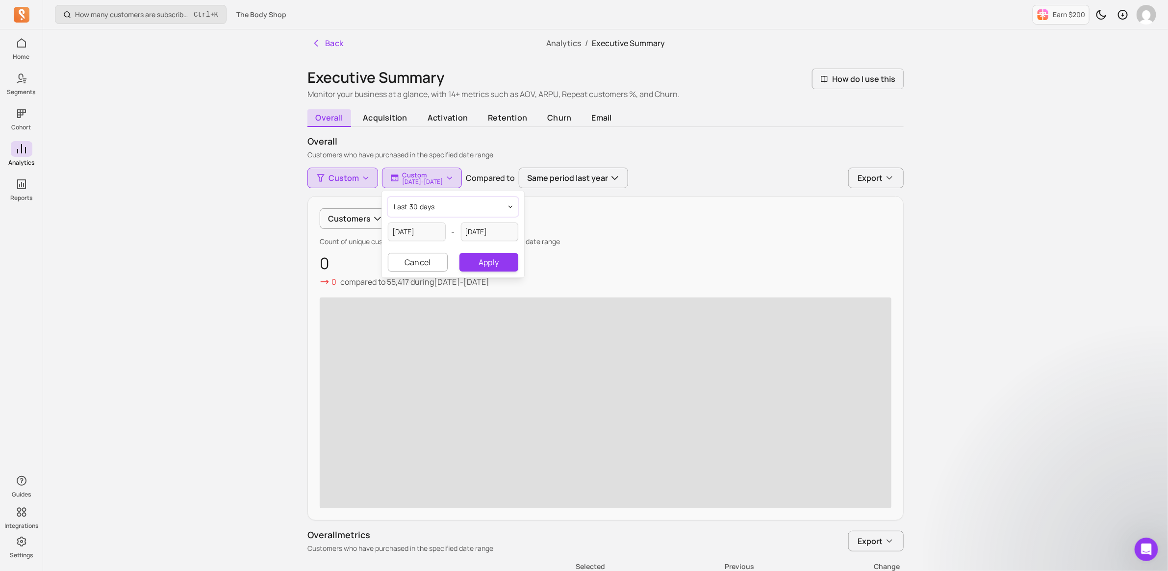
click at [471, 205] on button "last 30 days" at bounding box center [453, 207] width 130 height 20
click at [435, 317] on span "last month" at bounding box center [433, 318] width 44 height 10
type input "[DATE]"
click at [499, 261] on button "Apply" at bounding box center [488, 262] width 59 height 19
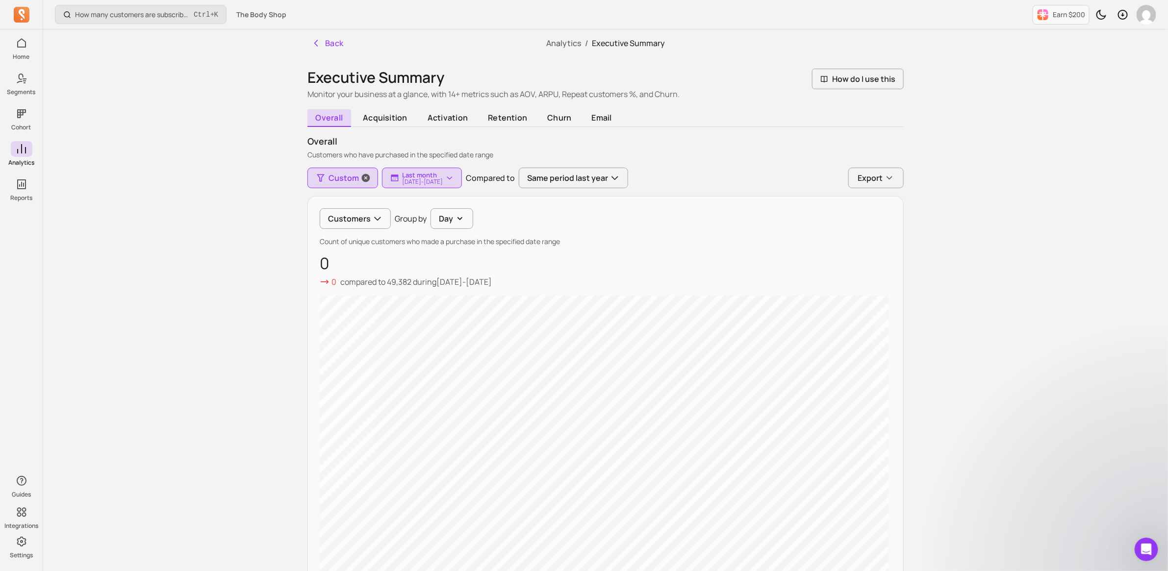
click at [332, 172] on button "Custom" at bounding box center [342, 178] width 71 height 21
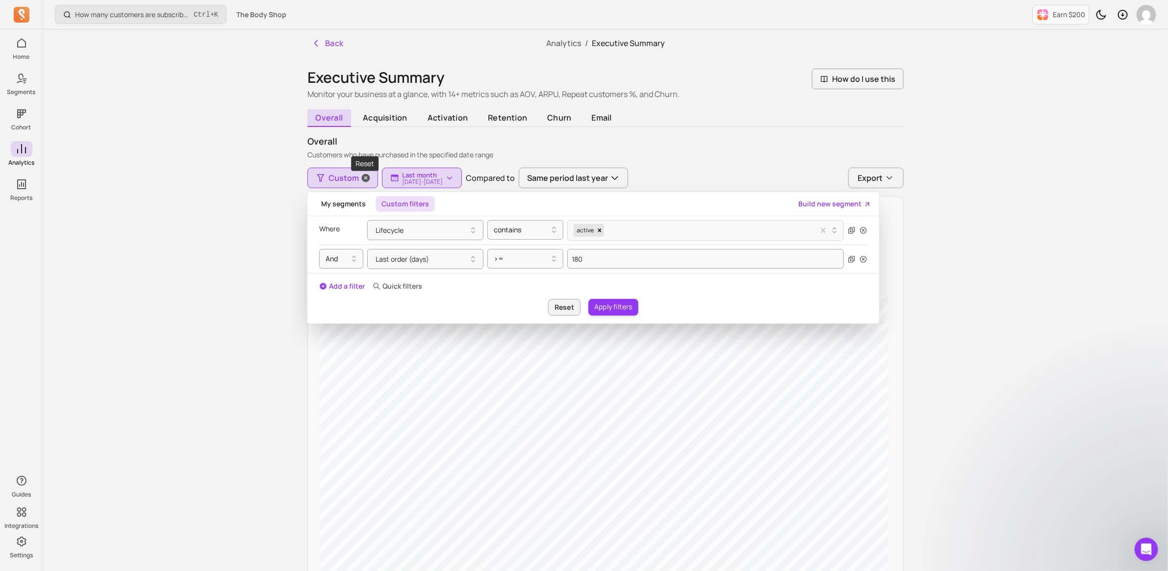
click at [366, 182] on icon "button" at bounding box center [366, 178] width 8 height 8
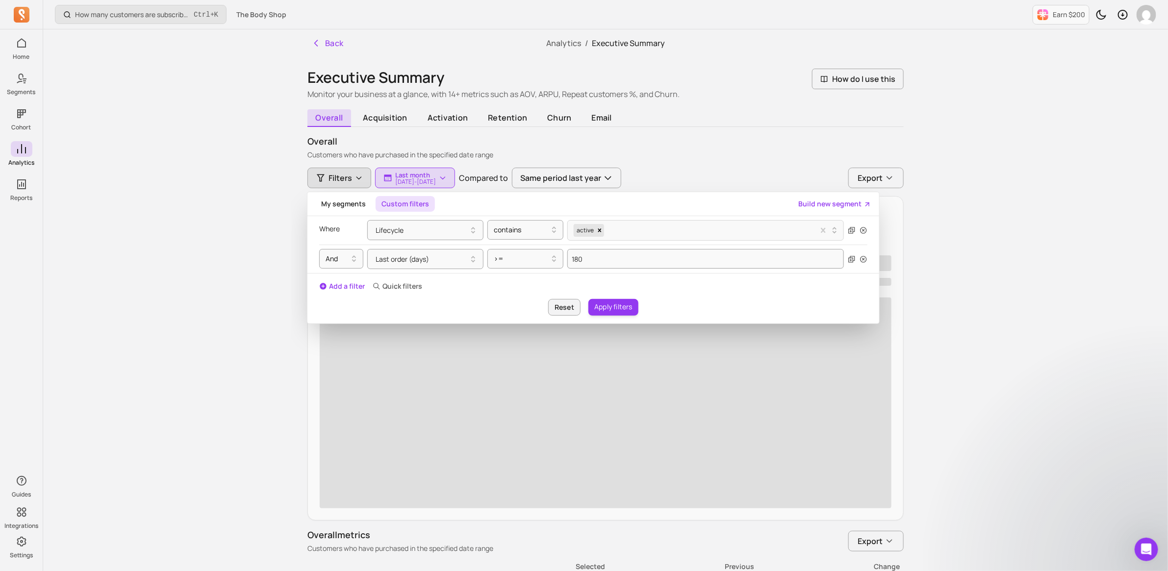
click at [207, 266] on div "How many customers are subscribed to my email list? Ctrl + K The Body Shop Earn…" at bounding box center [605, 418] width 1125 height 836
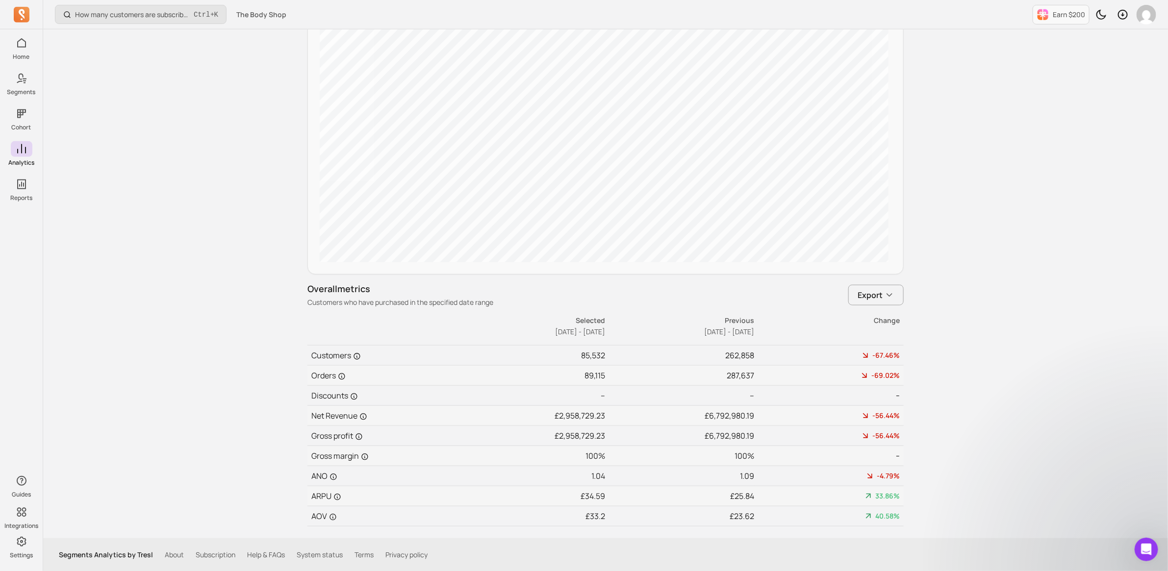
scroll to position [320, 0]
click at [968, 314] on div "How many customers are subscribed to my email list? Ctrl + K The Body Shop Earn…" at bounding box center [605, 126] width 1125 height 889
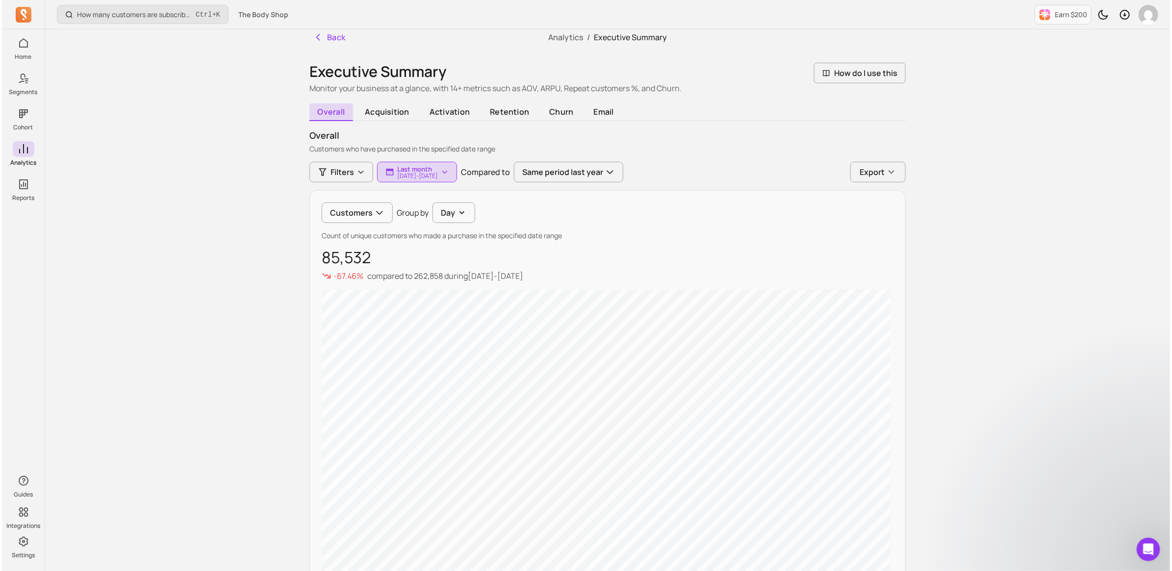
scroll to position [0, 0]
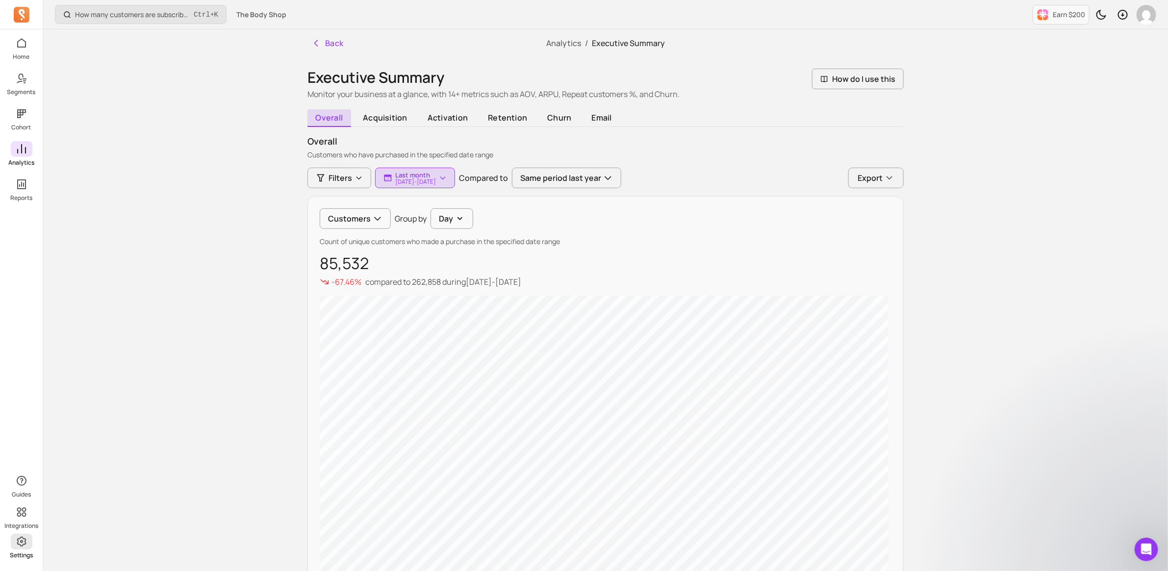
click at [22, 543] on icon at bounding box center [22, 542] width 12 height 12
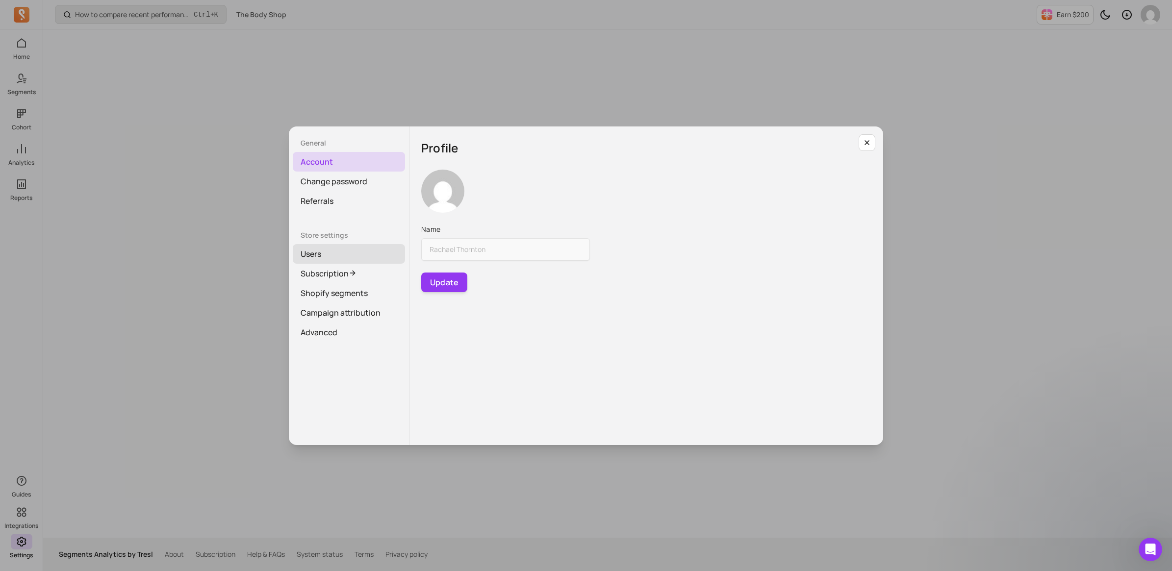
click at [317, 256] on link "Users" at bounding box center [349, 254] width 112 height 20
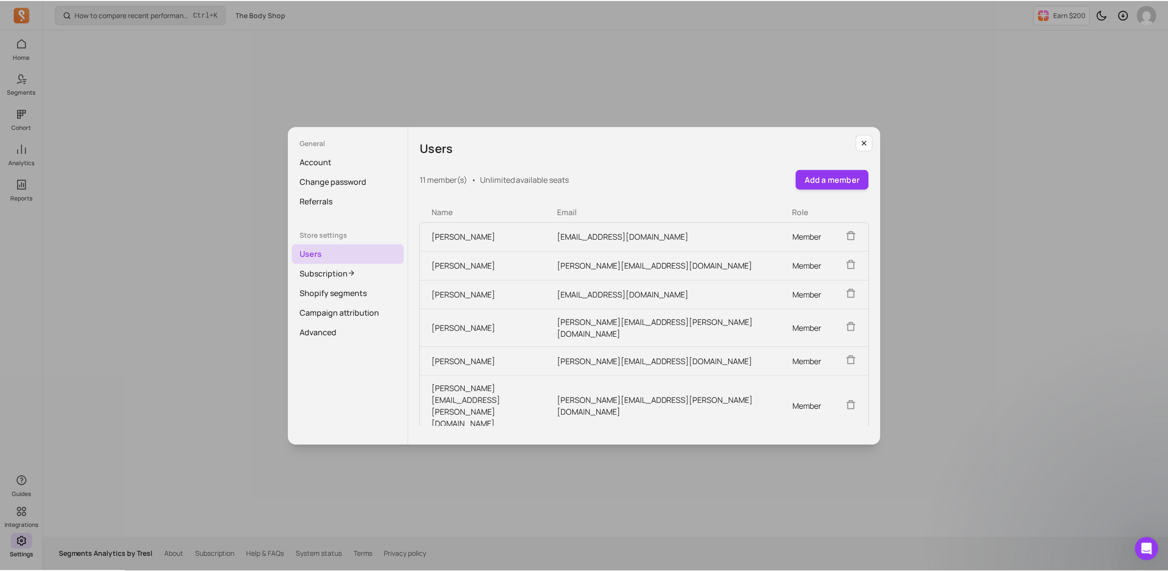
scroll to position [114, 0]
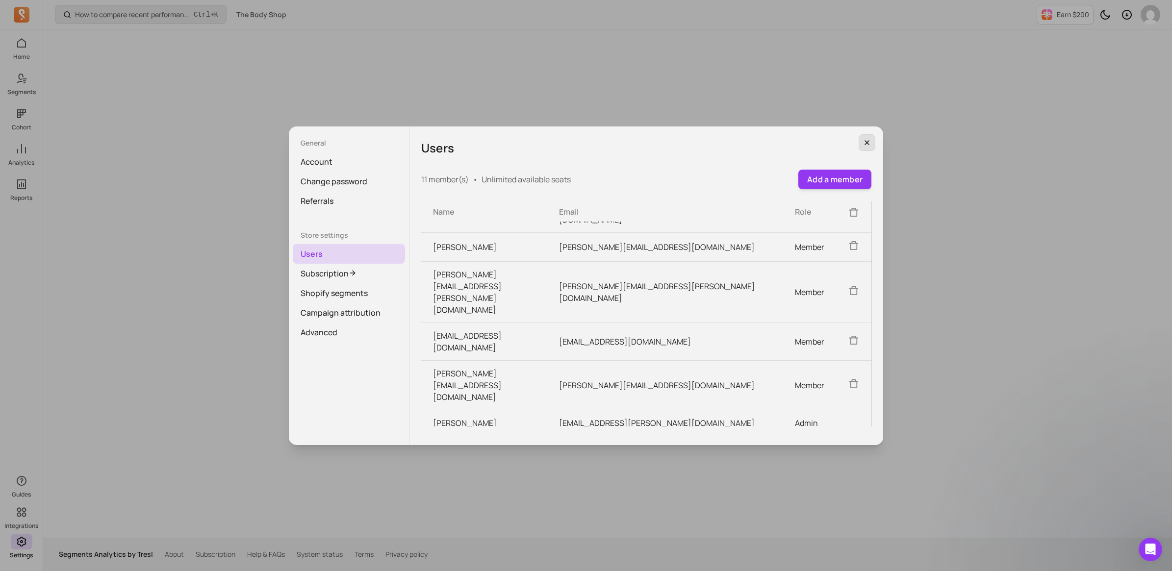
click at [868, 139] on icon "button" at bounding box center [867, 143] width 8 height 8
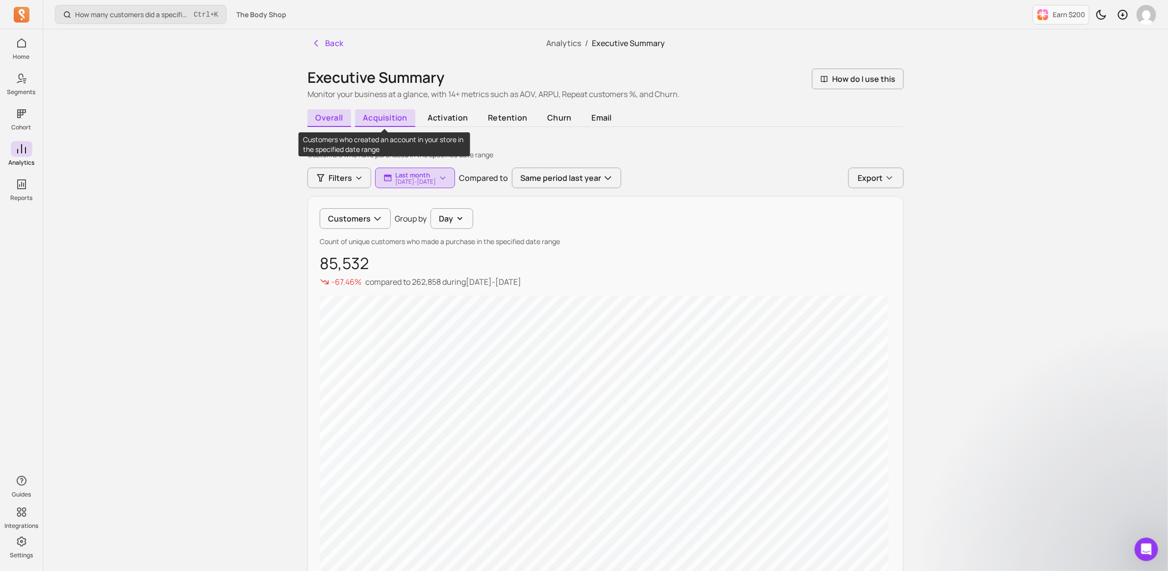
click at [385, 121] on span "acquisition" at bounding box center [385, 118] width 61 height 18
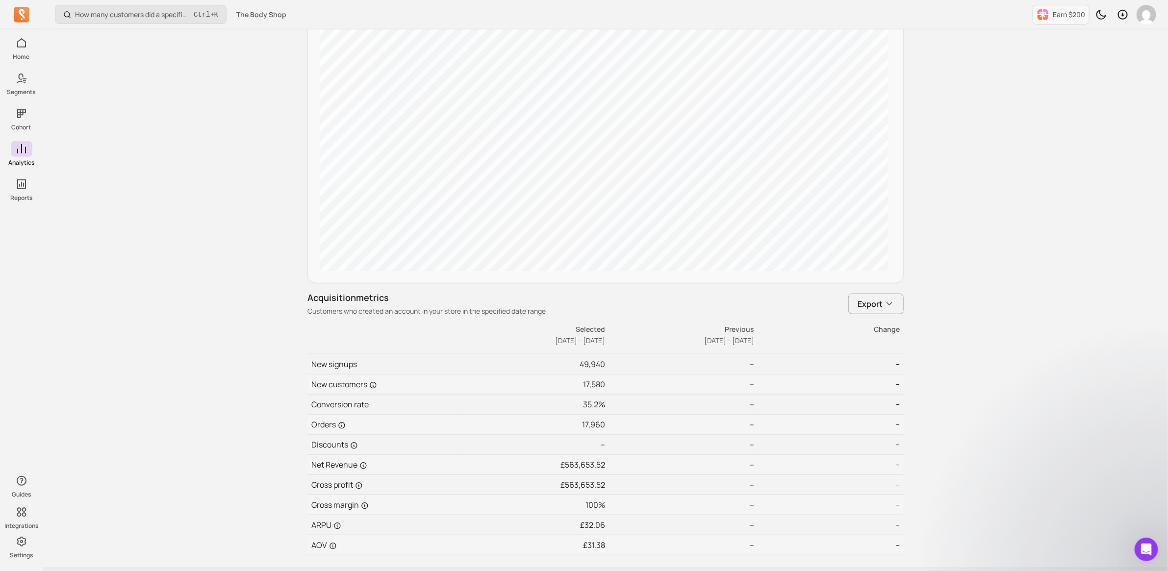
scroll to position [340, 0]
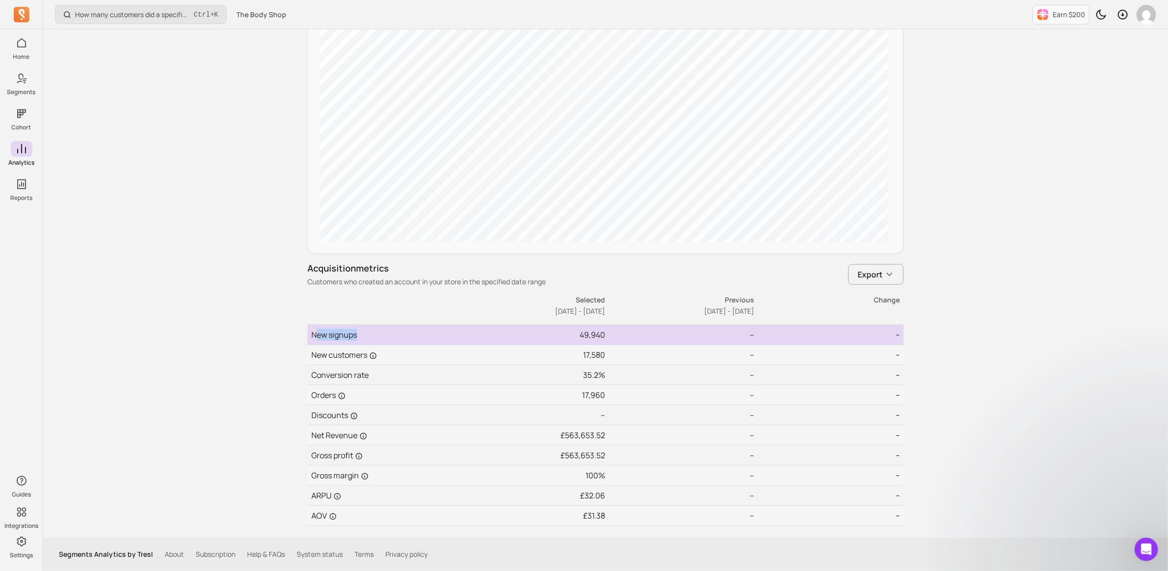
drag, startPoint x: 314, startPoint y: 332, endPoint x: 366, endPoint y: 334, distance: 52.0
click at [366, 334] on td "New signups" at bounding box center [381, 335] width 149 height 20
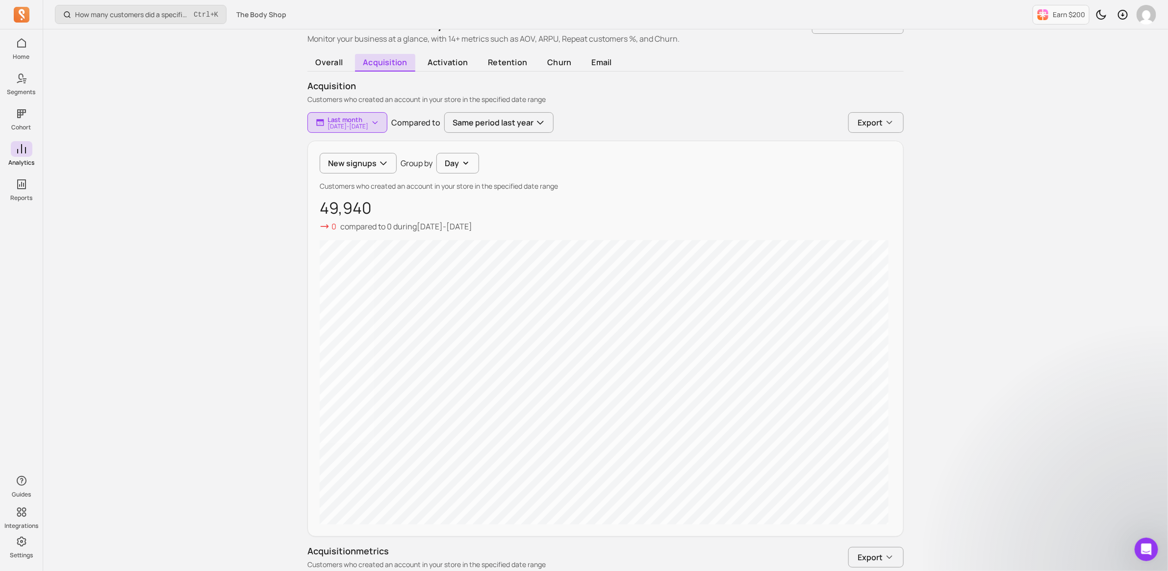
scroll to position [33, 0]
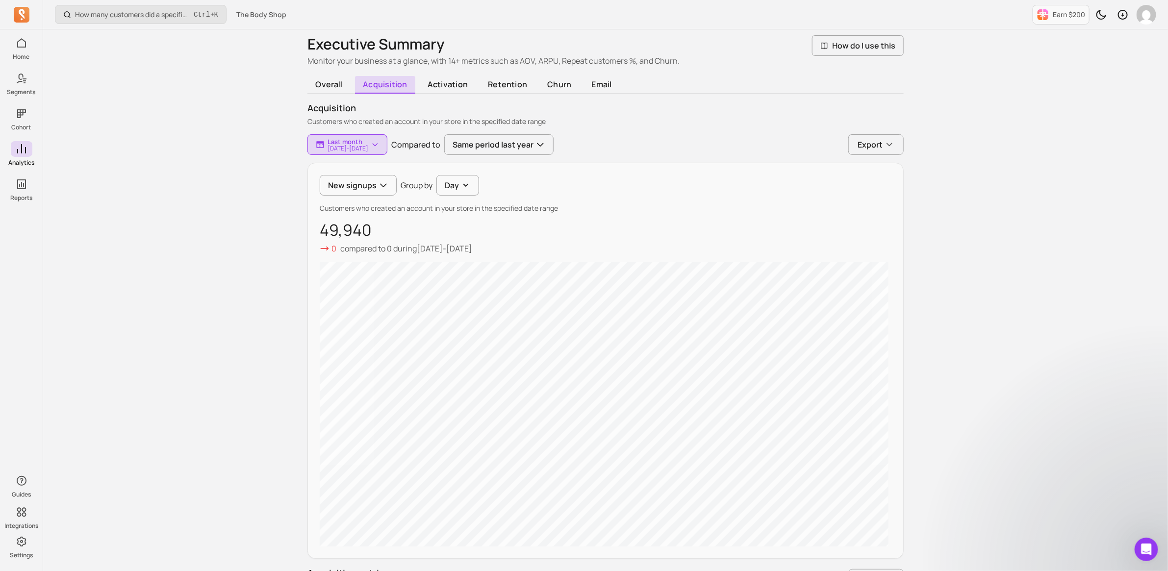
click at [236, 113] on div "How many customers did a specific discount code generate? Ctrl + K The Body Sho…" at bounding box center [605, 422] width 1125 height 910
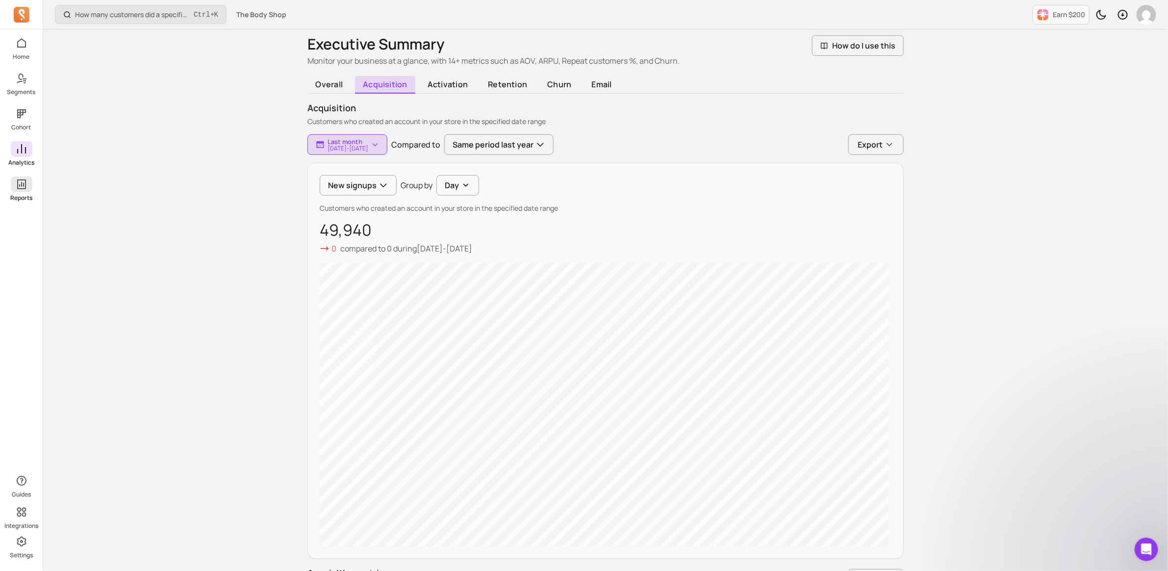
click at [23, 180] on icon at bounding box center [22, 184] width 12 height 12
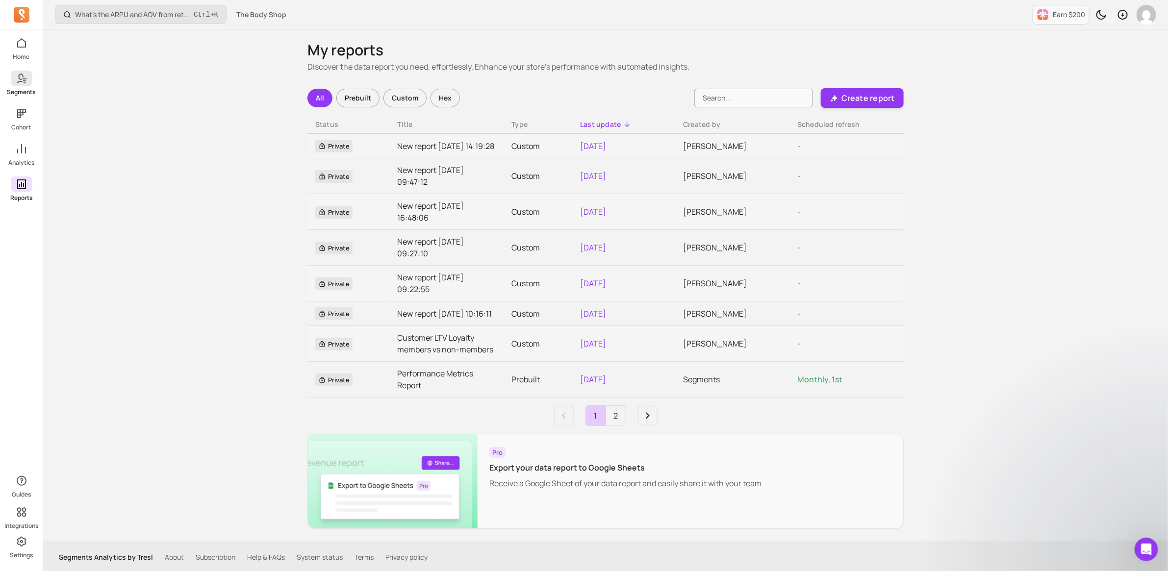
click at [19, 84] on icon at bounding box center [22, 79] width 12 height 12
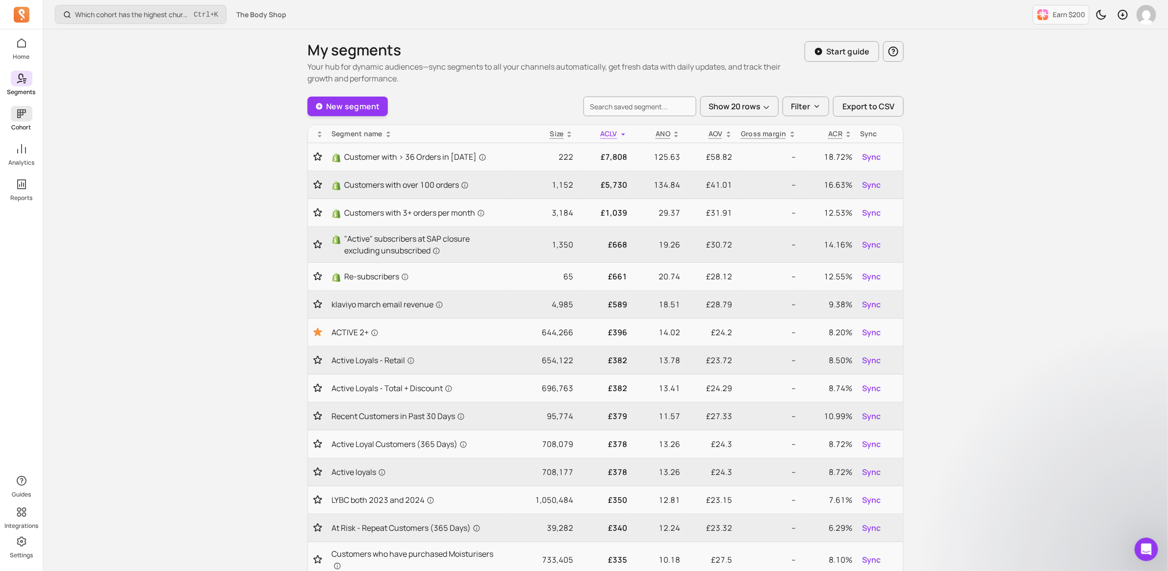
click at [27, 127] on p "Cohort" at bounding box center [22, 128] width 20 height 8
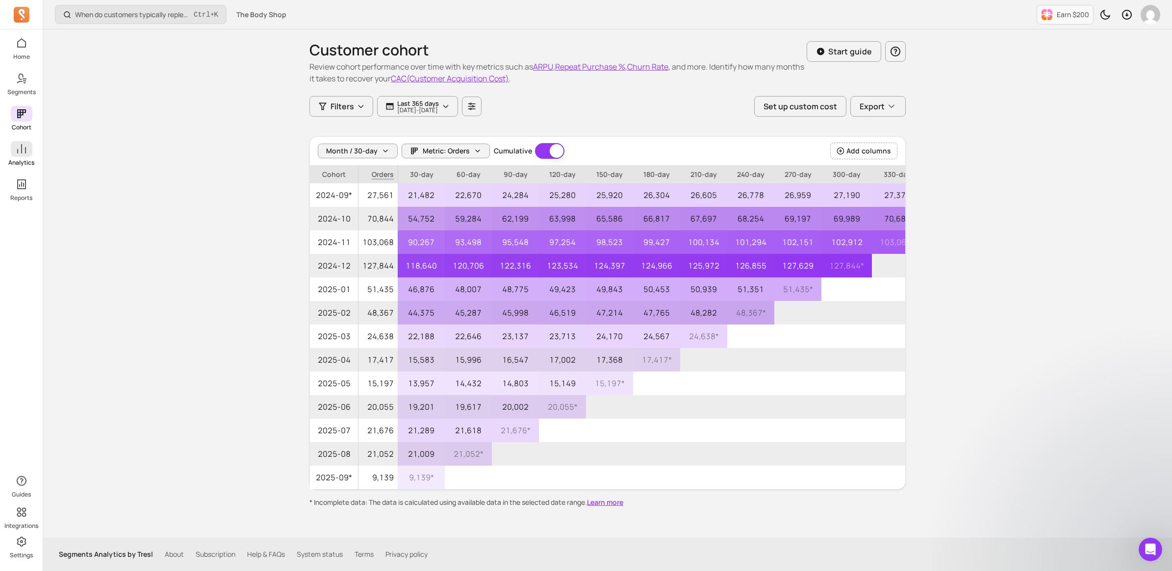
click at [16, 151] on icon at bounding box center [22, 149] width 12 height 12
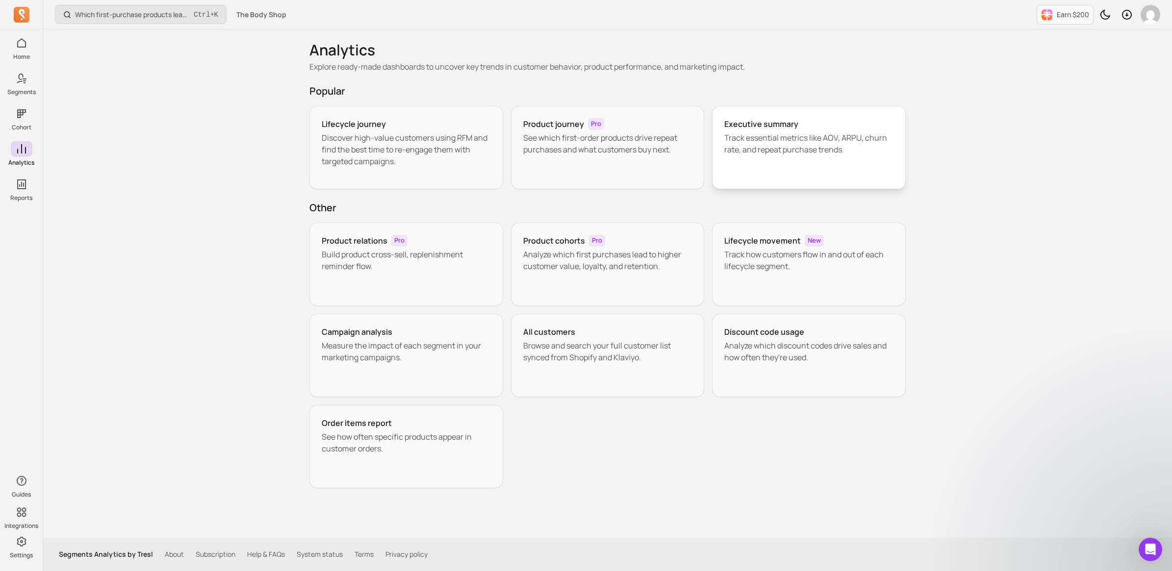
click at [788, 140] on p "Track essential metrics like AOV, ARPU, churn rate, and repeat purchase trends." at bounding box center [808, 144] width 169 height 24
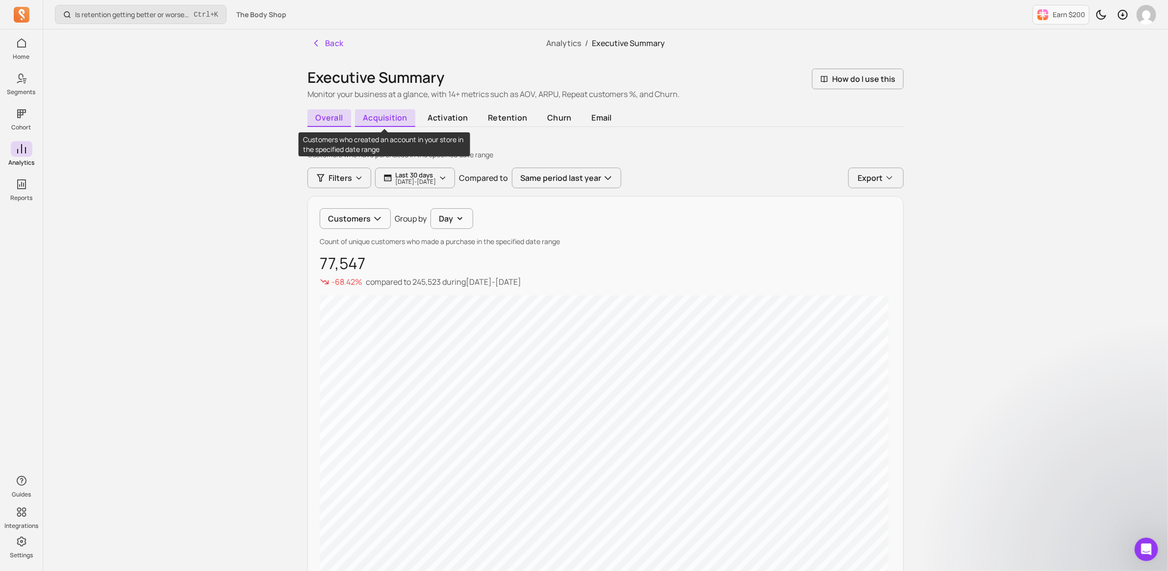
click at [386, 118] on span "acquisition" at bounding box center [385, 118] width 61 height 18
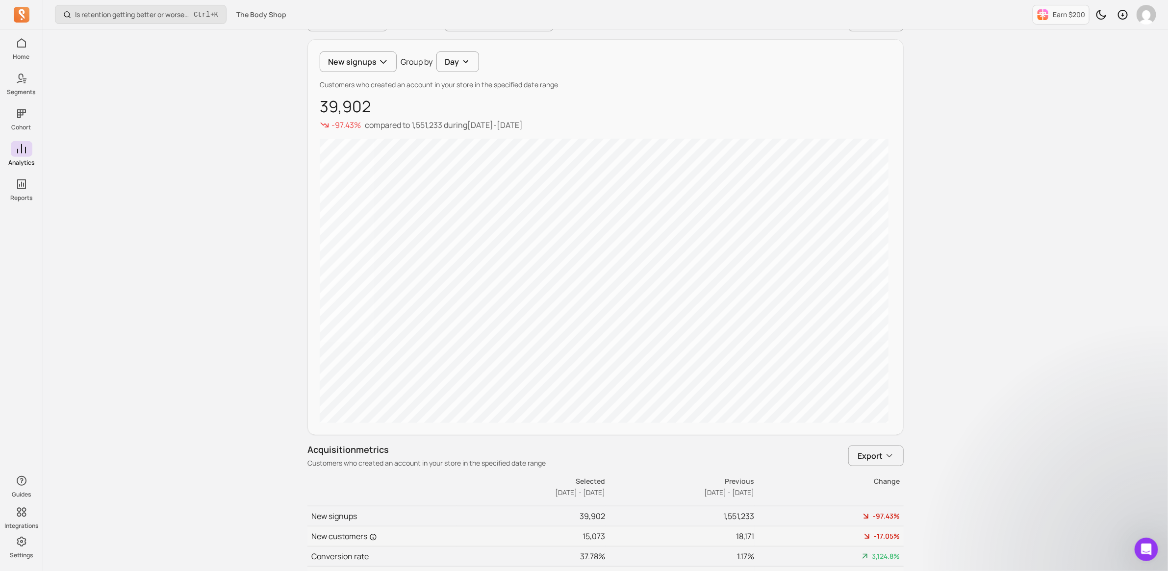
scroll to position [340, 0]
